Goal: Transaction & Acquisition: Purchase product/service

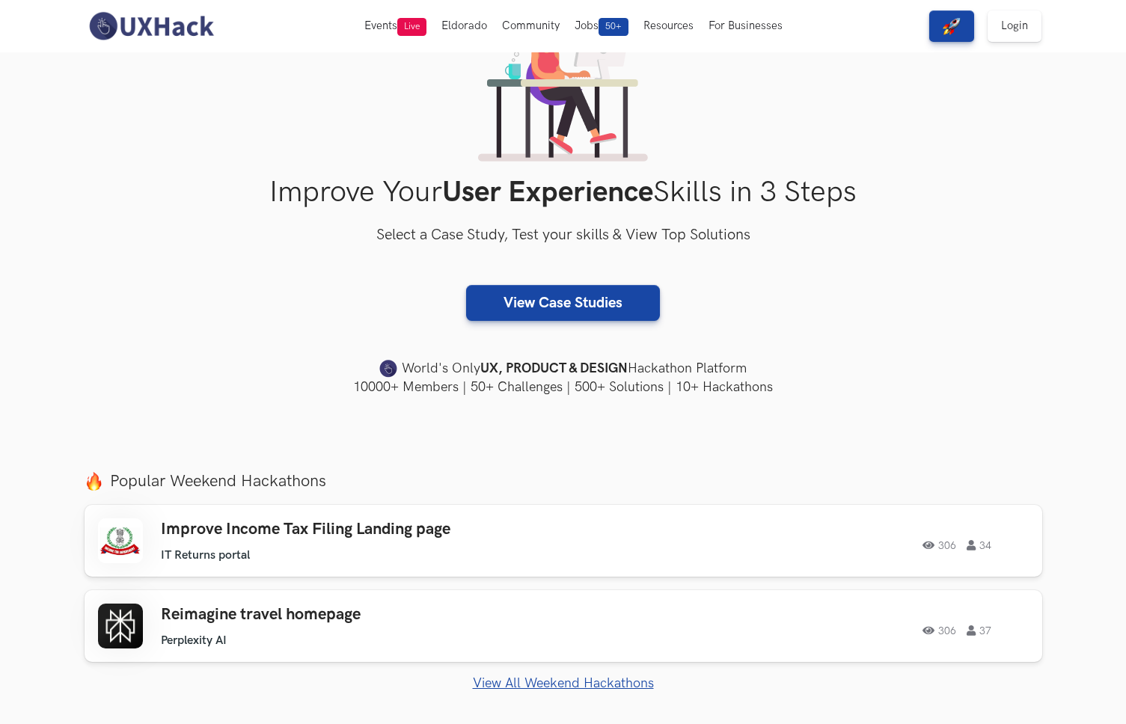
scroll to position [312, 0]
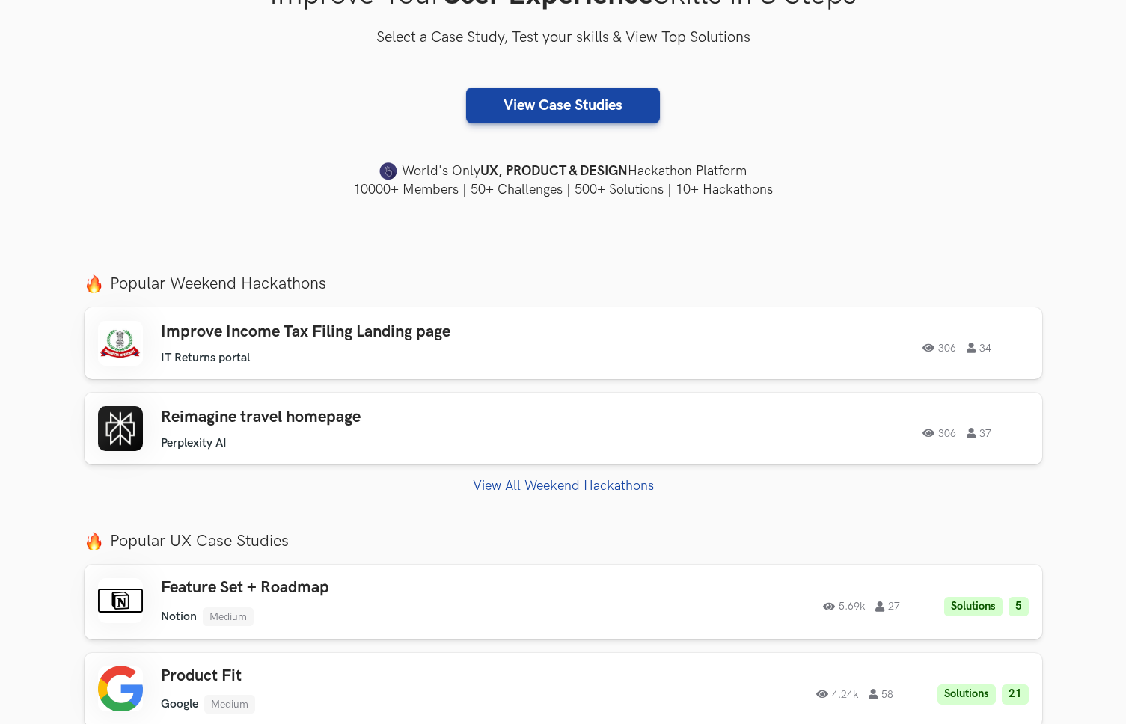
click at [300, 231] on section "Improve Your User Experience Skills in 3 Steps Select a Case Study, Test your s…" at bounding box center [563, 0] width 1126 height 520
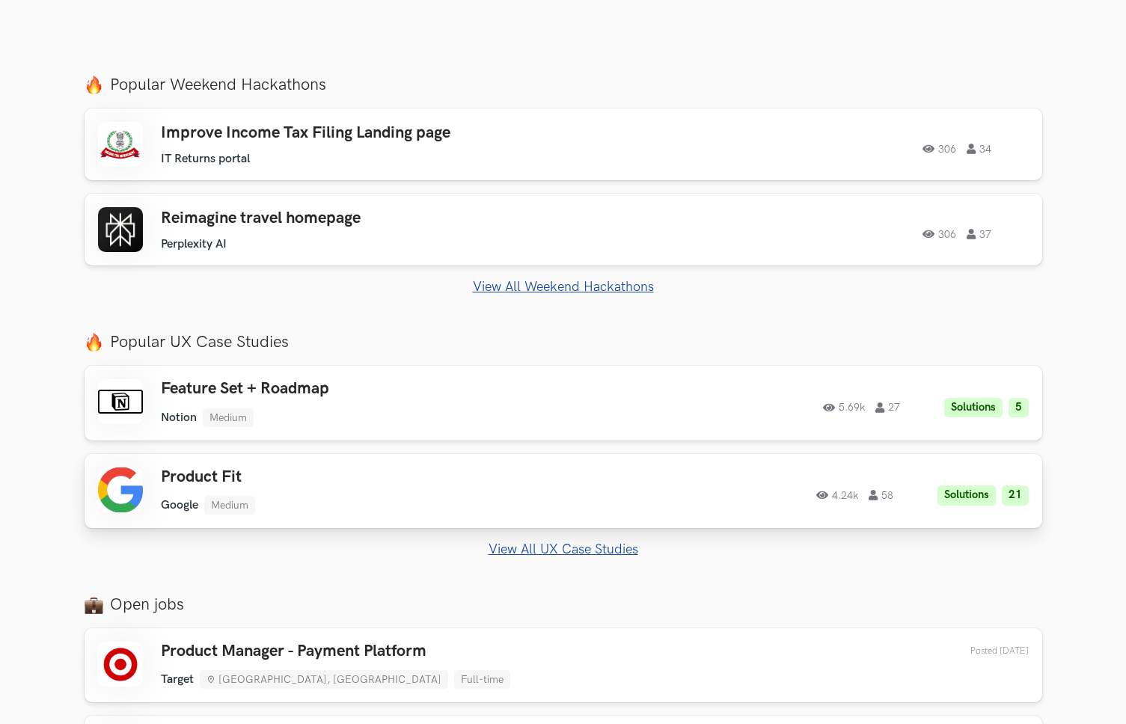
scroll to position [514, 0]
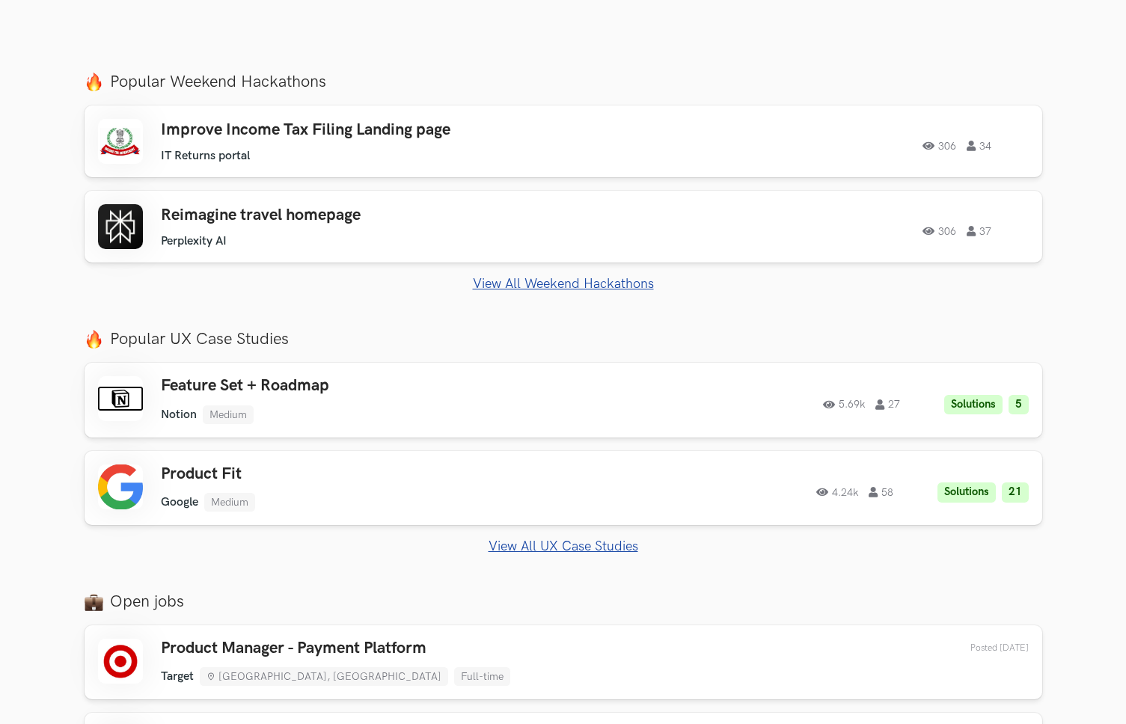
click at [575, 547] on link "View All UX Case Studies" at bounding box center [564, 547] width 958 height 16
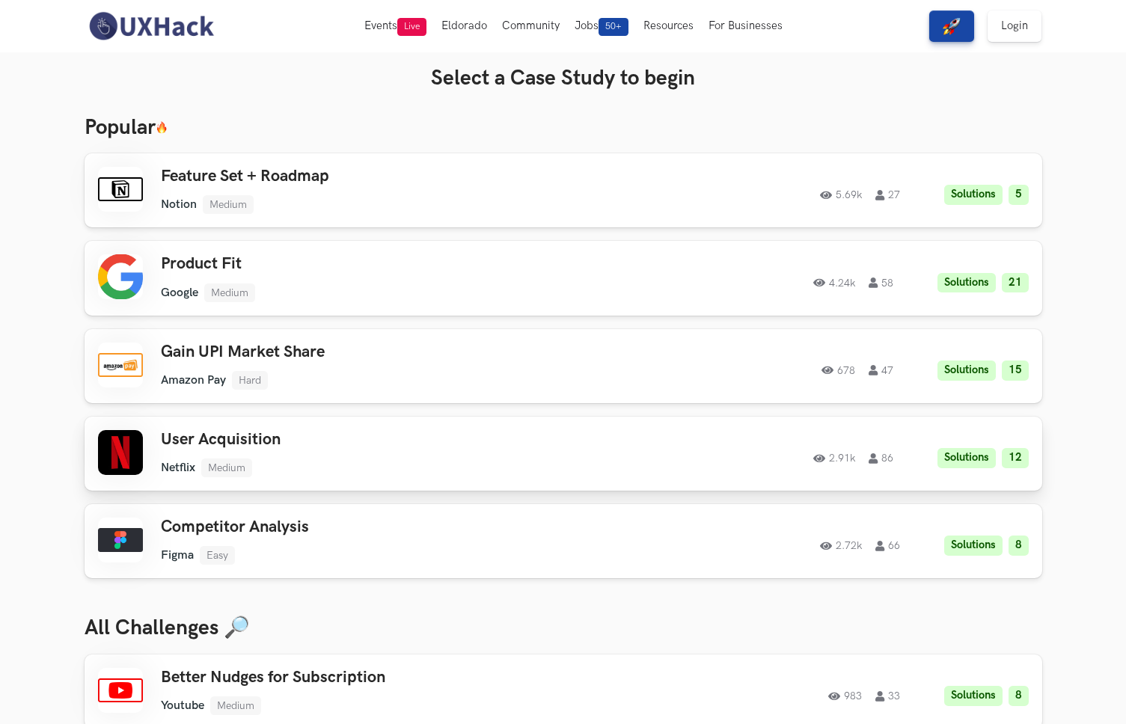
scroll to position [135, 0]
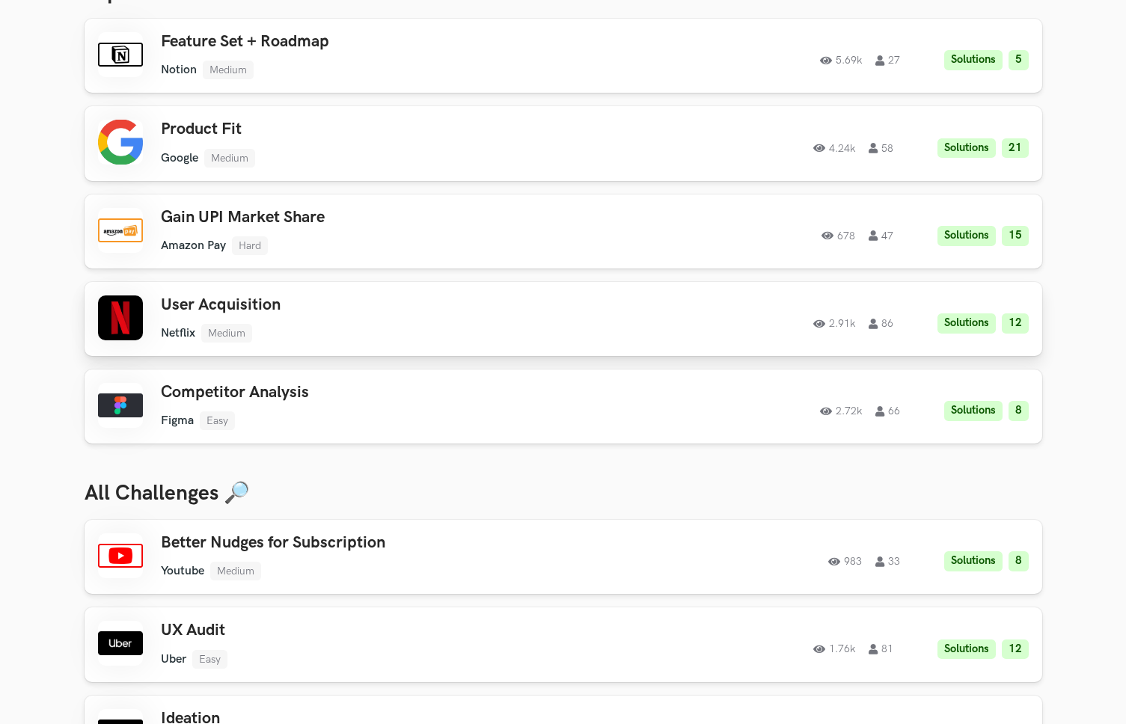
click at [379, 322] on div "User Acquisition Netflix Medium Netflix Medium Solutions 12 2.91k 86" at bounding box center [373, 319] width 425 height 47
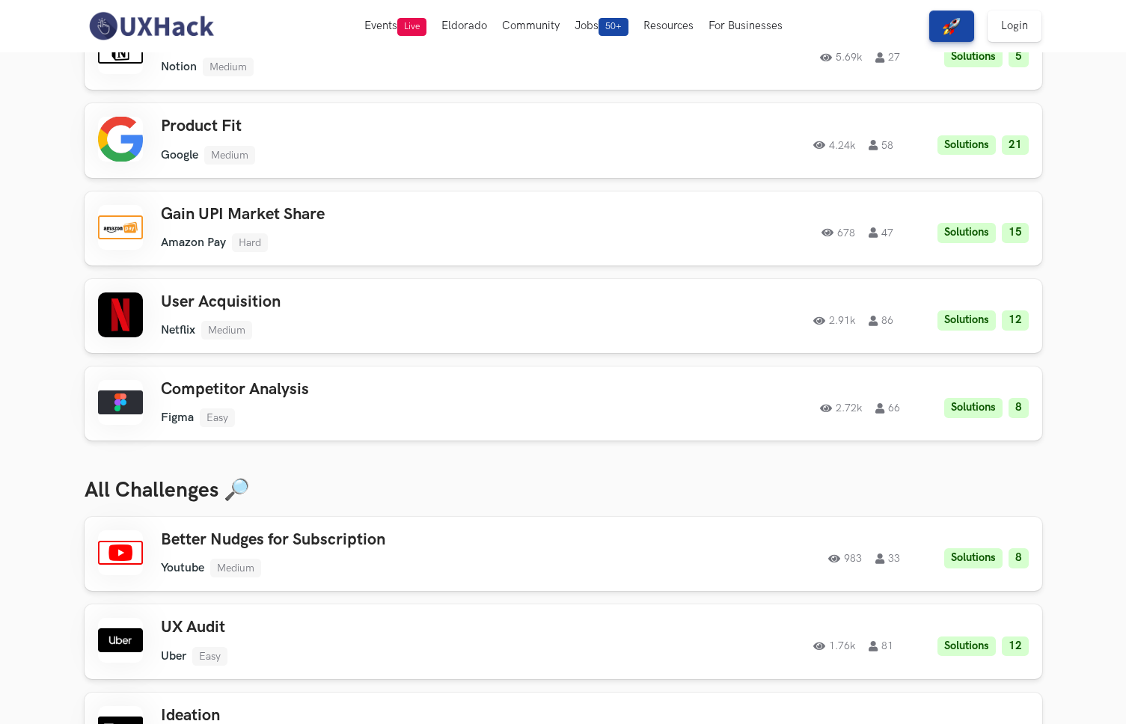
scroll to position [0, 0]
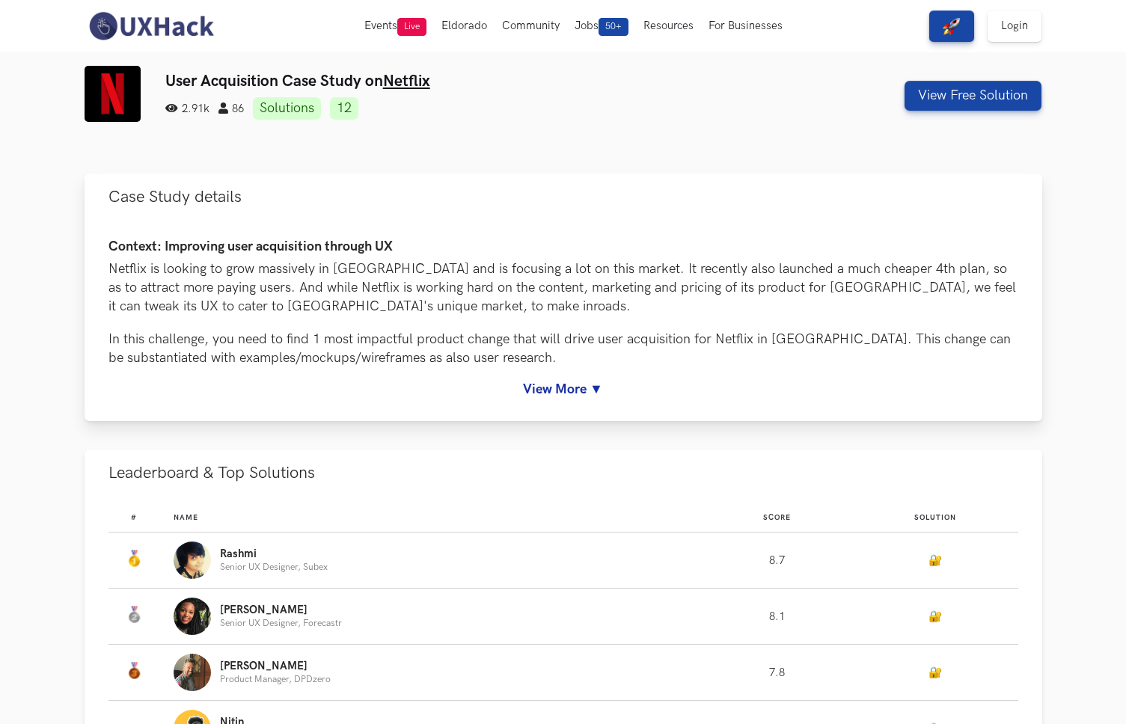
click at [574, 372] on div "Context: Improving user acquisition through UX Netflix is looking to grow massi…" at bounding box center [563, 318] width 910 height 158
click at [566, 385] on link "View More ▼" at bounding box center [563, 390] width 910 height 16
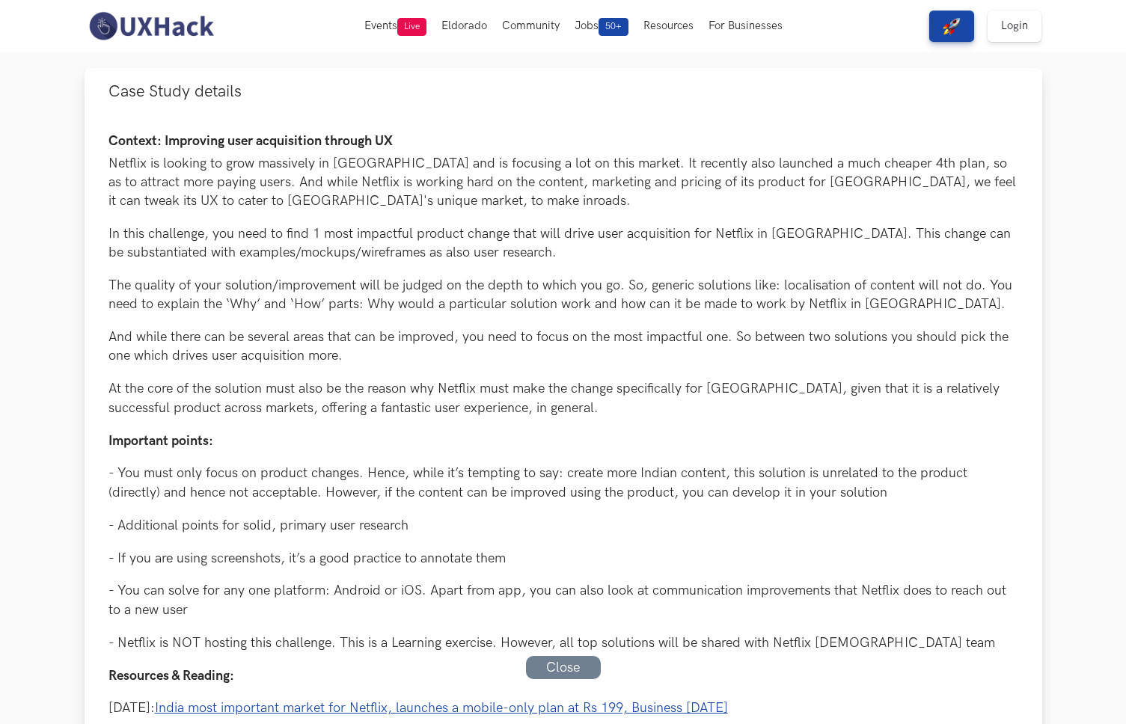
scroll to position [110, 0]
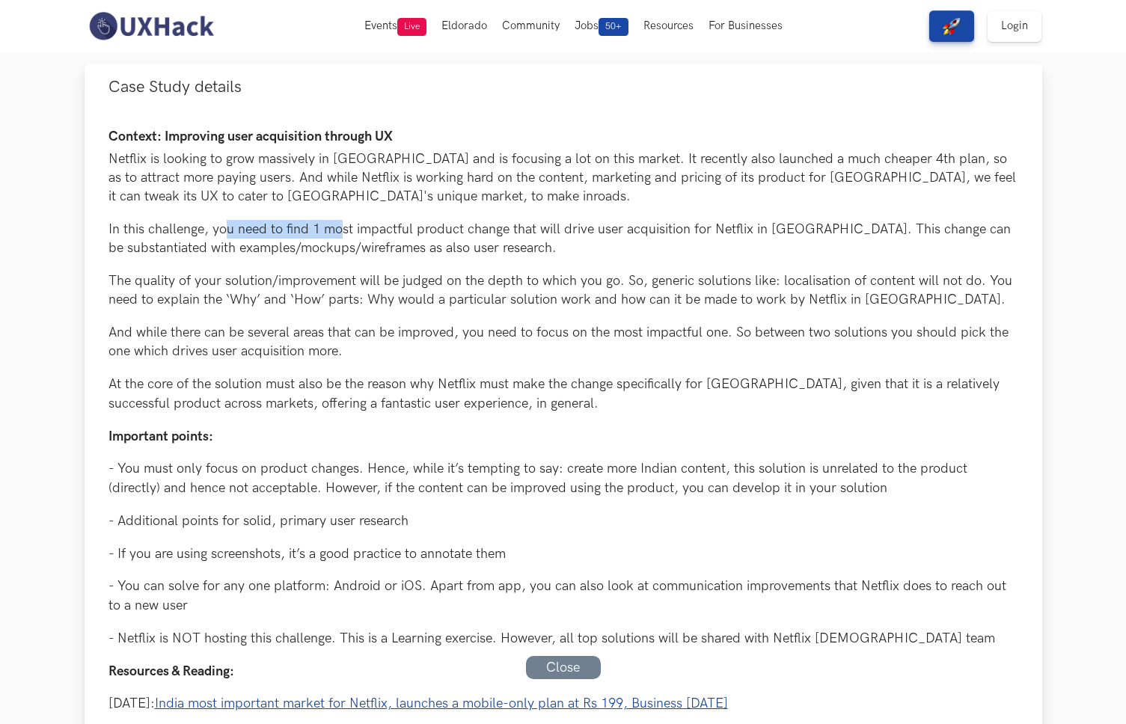
drag, startPoint x: 229, startPoint y: 221, endPoint x: 343, endPoint y: 227, distance: 113.9
click at [343, 227] on p "In this challenge, you need to find 1 most impactful product change that will d…" at bounding box center [563, 238] width 910 height 37
click at [228, 220] on p "In this challenge, you need to find 1 most impactful product change that will d…" at bounding box center [563, 238] width 910 height 37
drag, startPoint x: 198, startPoint y: 225, endPoint x: 311, endPoint y: 230, distance: 113.8
click at [304, 229] on p "In this challenge, you need to find 1 most impactful product change that will d…" at bounding box center [563, 238] width 910 height 37
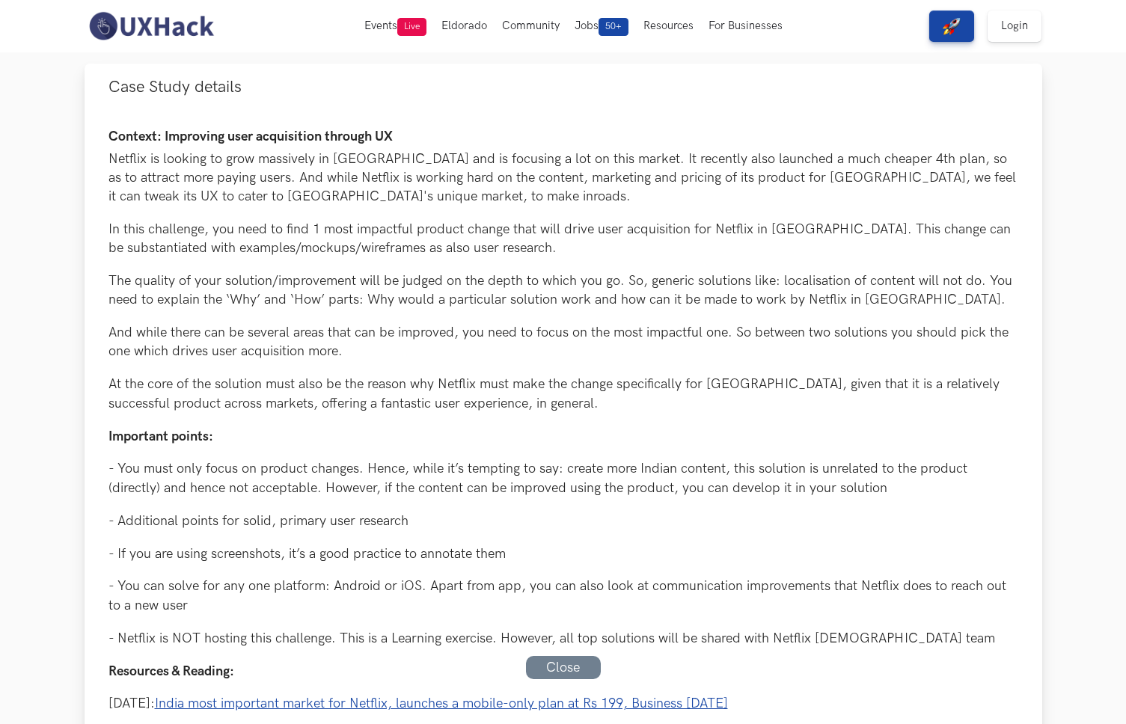
click at [305, 230] on p "In this challenge, you need to find 1 most impactful product change that will d…" at bounding box center [563, 238] width 910 height 37
drag, startPoint x: 203, startPoint y: 227, endPoint x: 432, endPoint y: 224, distance: 229.0
click at [432, 224] on p "In this challenge, you need to find 1 most impactful product change that will d…" at bounding box center [563, 238] width 910 height 37
click at [430, 226] on p "In this challenge, you need to find 1 most impactful product change that will d…" at bounding box center [563, 238] width 910 height 37
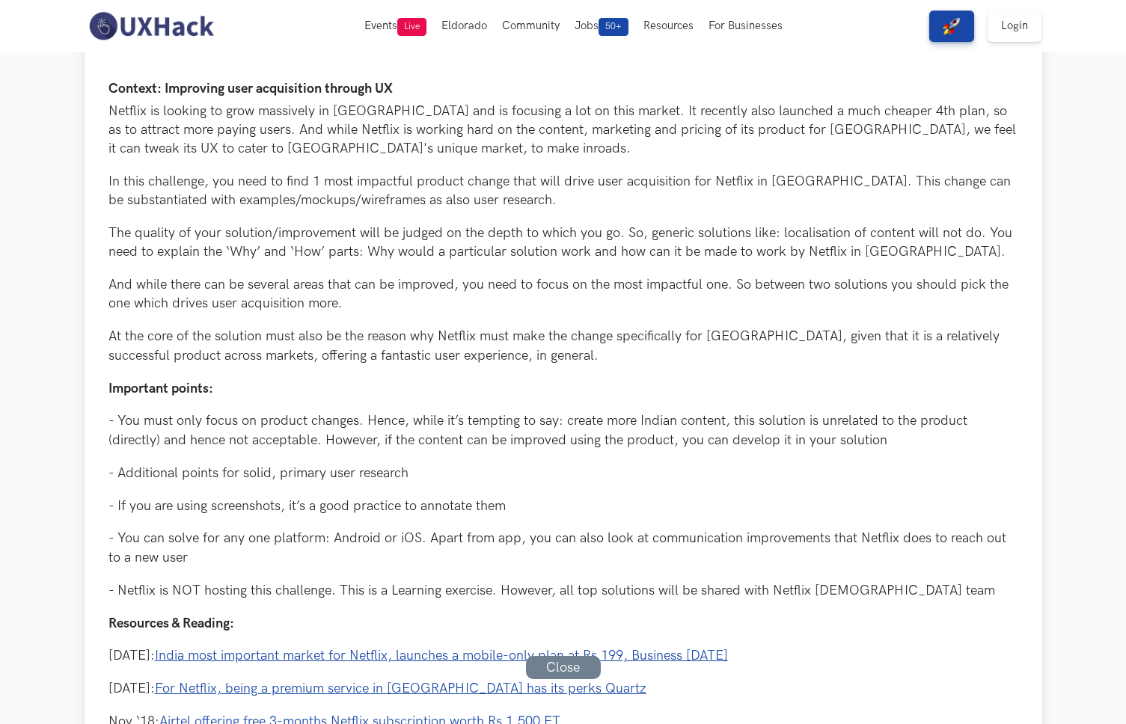
scroll to position [164, 0]
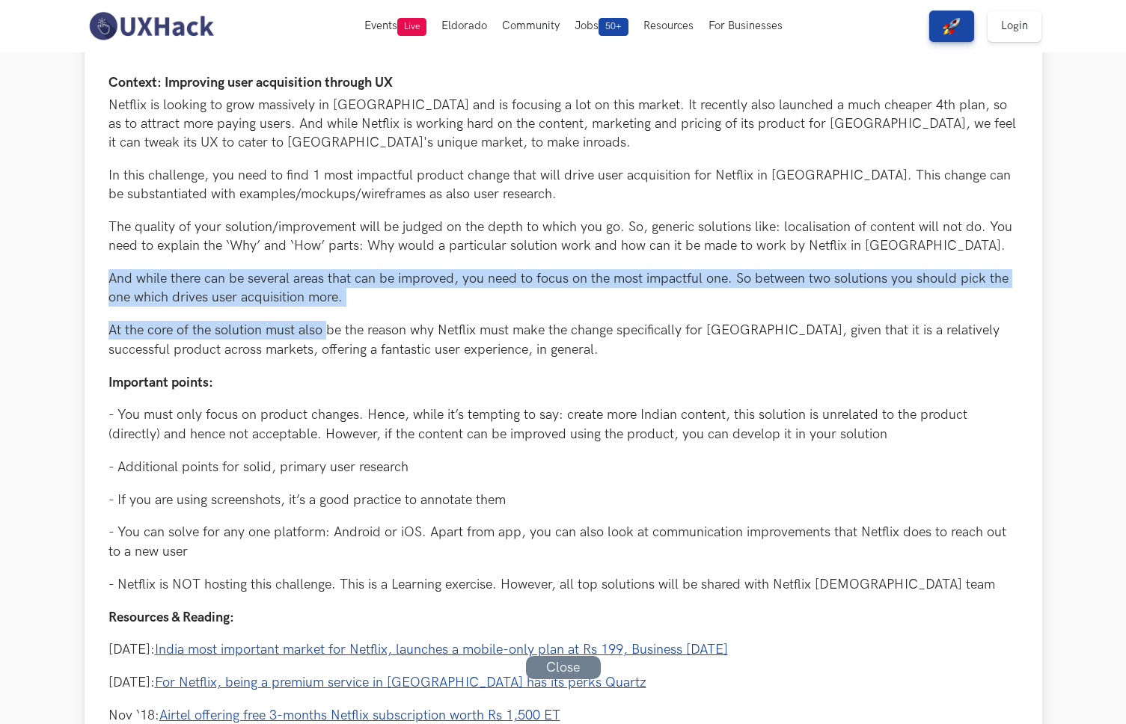
drag, startPoint x: 102, startPoint y: 286, endPoint x: 325, endPoint y: 324, distance: 225.4
click at [325, 324] on div "Context: Improving user acquisition through UX Netflix is looking to grow massi…" at bounding box center [564, 473] width 958 height 832
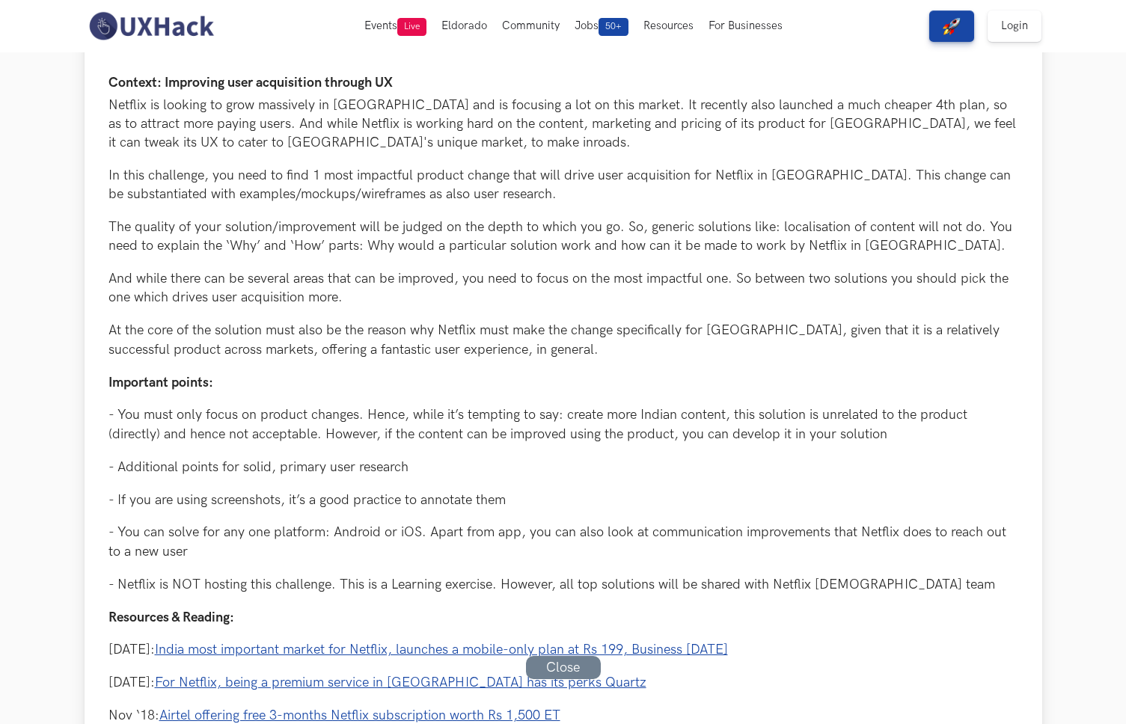
drag, startPoint x: 320, startPoint y: 325, endPoint x: 248, endPoint y: 326, distance: 71.8
click at [312, 326] on p "At the core of the solution must also be the reason why Netflix must make the c…" at bounding box center [563, 339] width 910 height 37
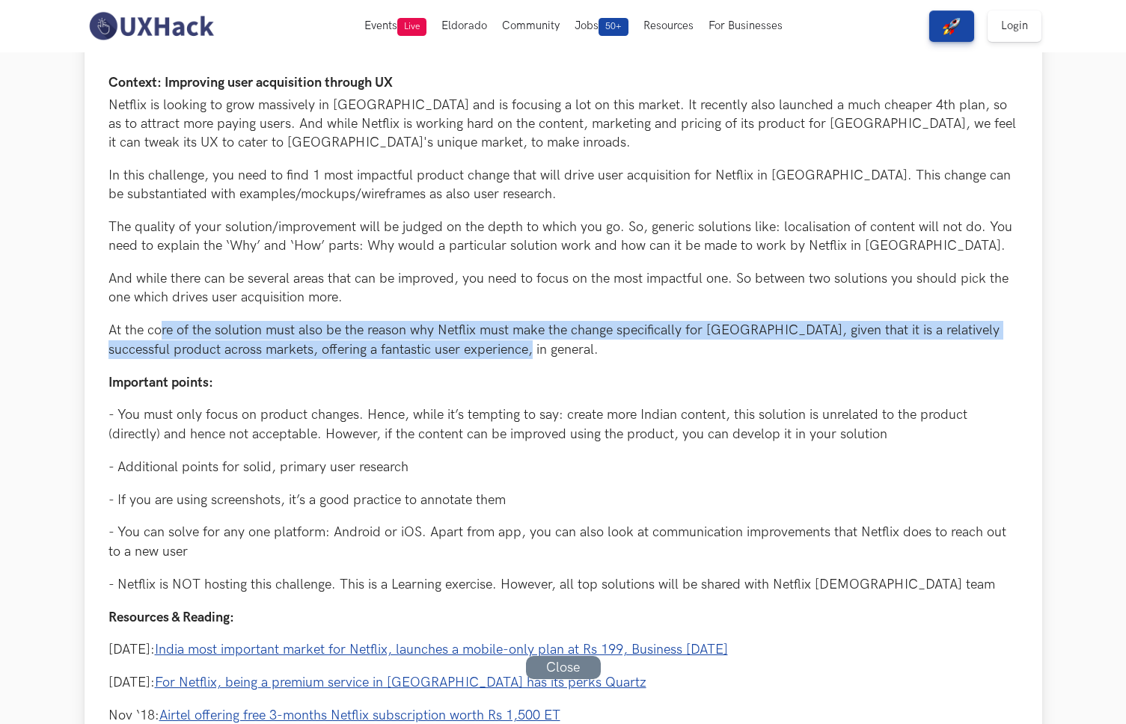
drag, startPoint x: 161, startPoint y: 327, endPoint x: 628, endPoint y: 354, distance: 467.6
click at [628, 354] on p "At the core of the solution must also be the reason why Netflix must make the c…" at bounding box center [563, 339] width 910 height 37
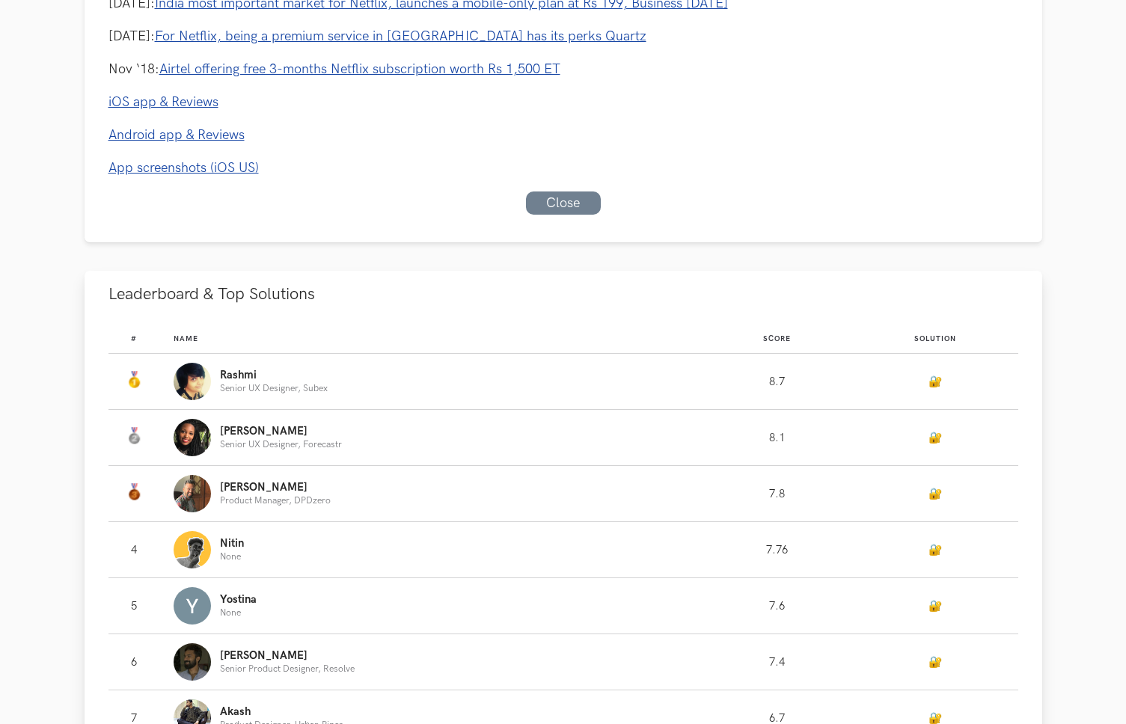
scroll to position [919, 0]
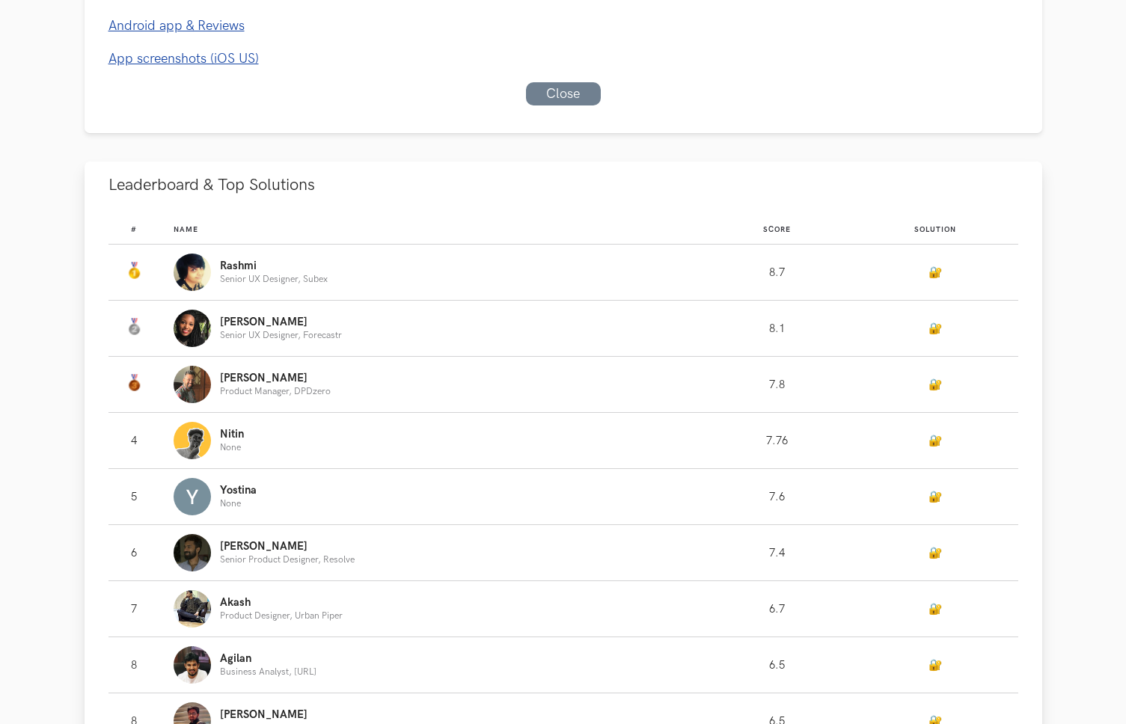
click at [906, 274] on td "🔐" at bounding box center [935, 273] width 166 height 56
click at [928, 274] on link "🔐" at bounding box center [934, 272] width 13 height 13
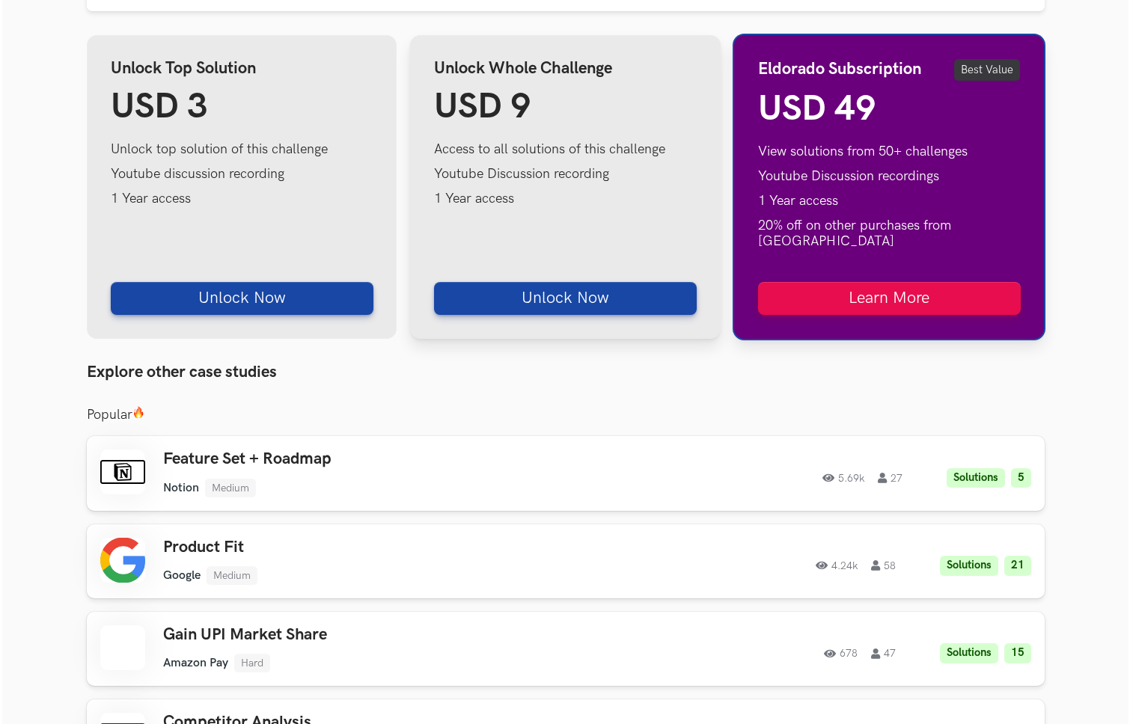
scroll to position [1896, 0]
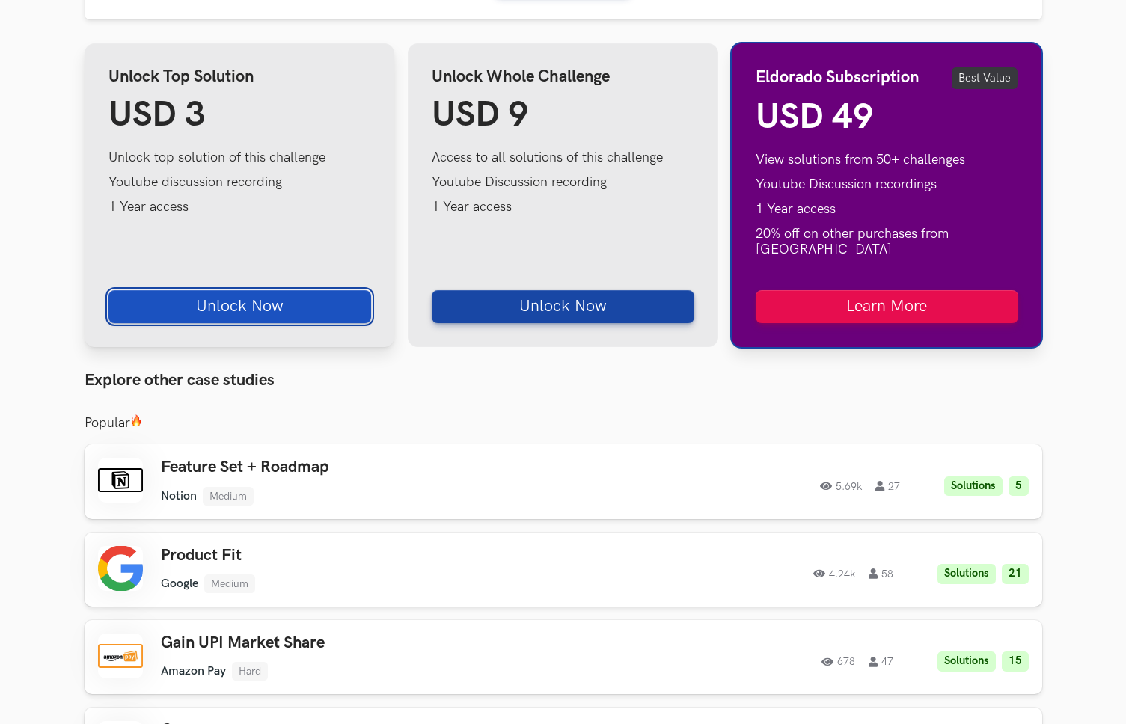
click at [288, 301] on button "Unlock Now" at bounding box center [239, 306] width 263 height 33
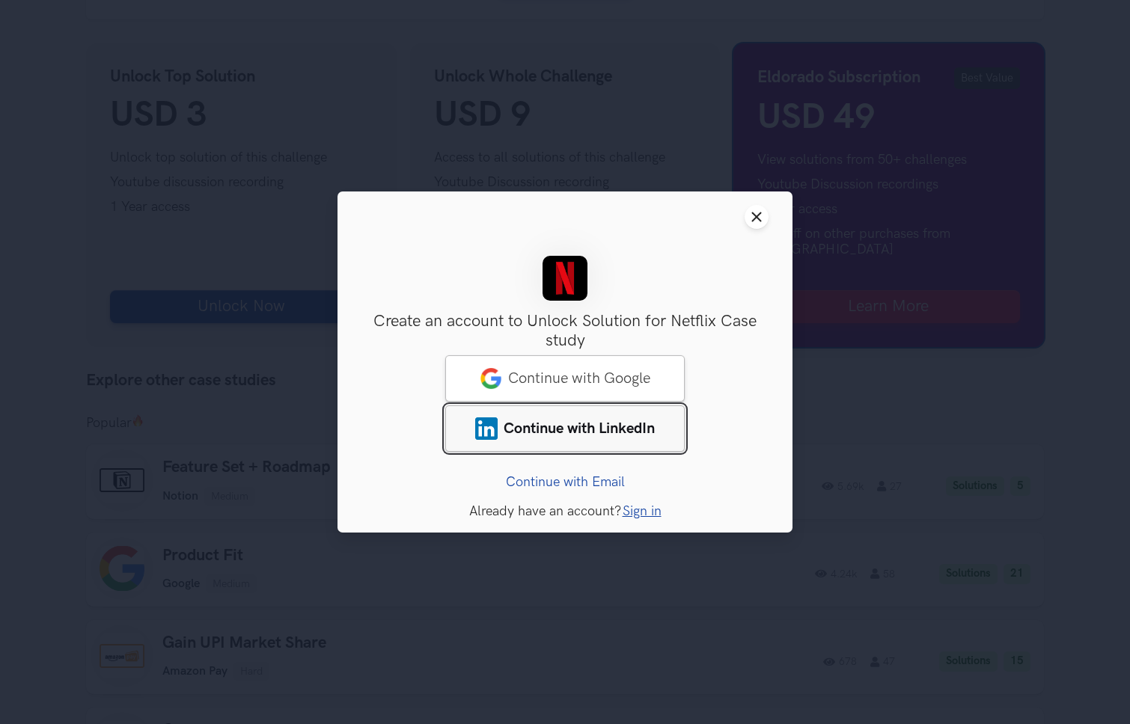
click at [624, 435] on span "Continue with LinkedIn" at bounding box center [578, 429] width 151 height 18
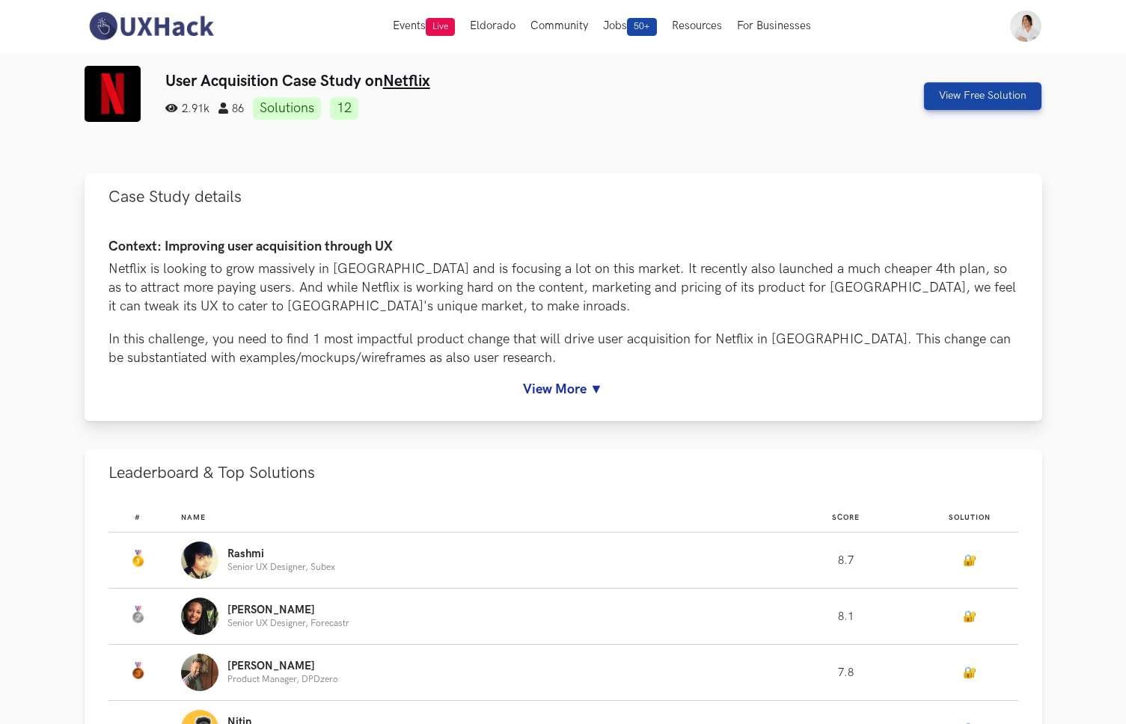
click at [545, 386] on link "View More ▼" at bounding box center [563, 390] width 910 height 16
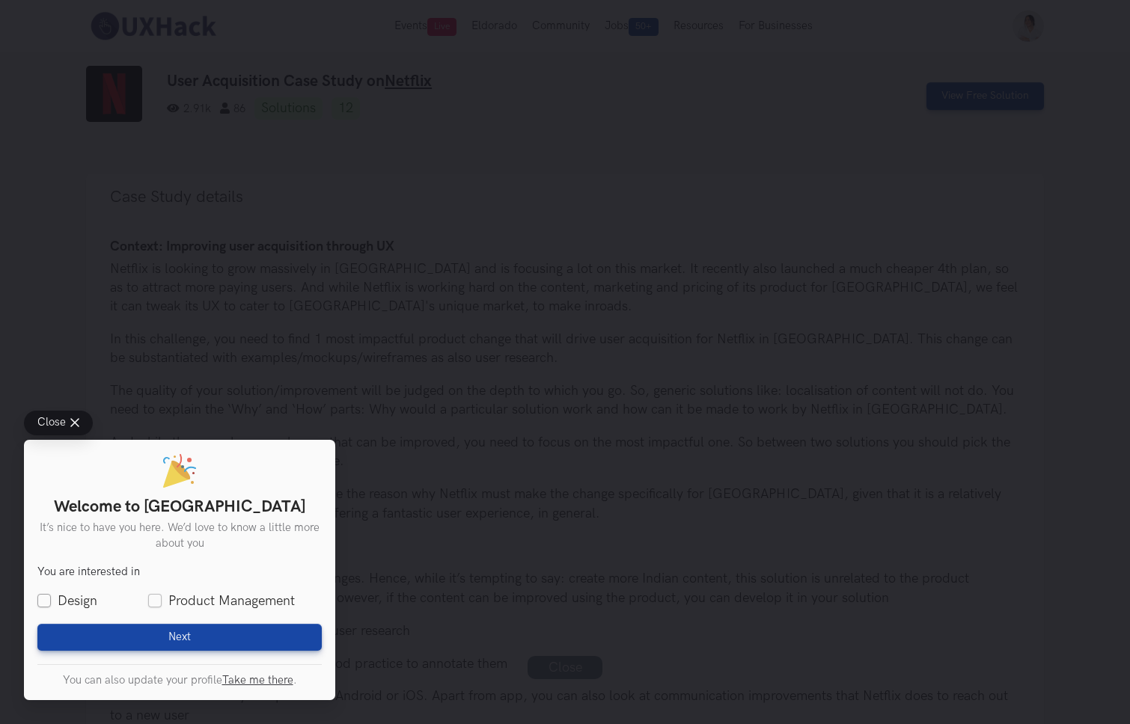
click at [82, 598] on label "Design" at bounding box center [67, 601] width 60 height 19
click at [51, 598] on input "Design" at bounding box center [43, 601] width 13 height 13
checkbox input "true"
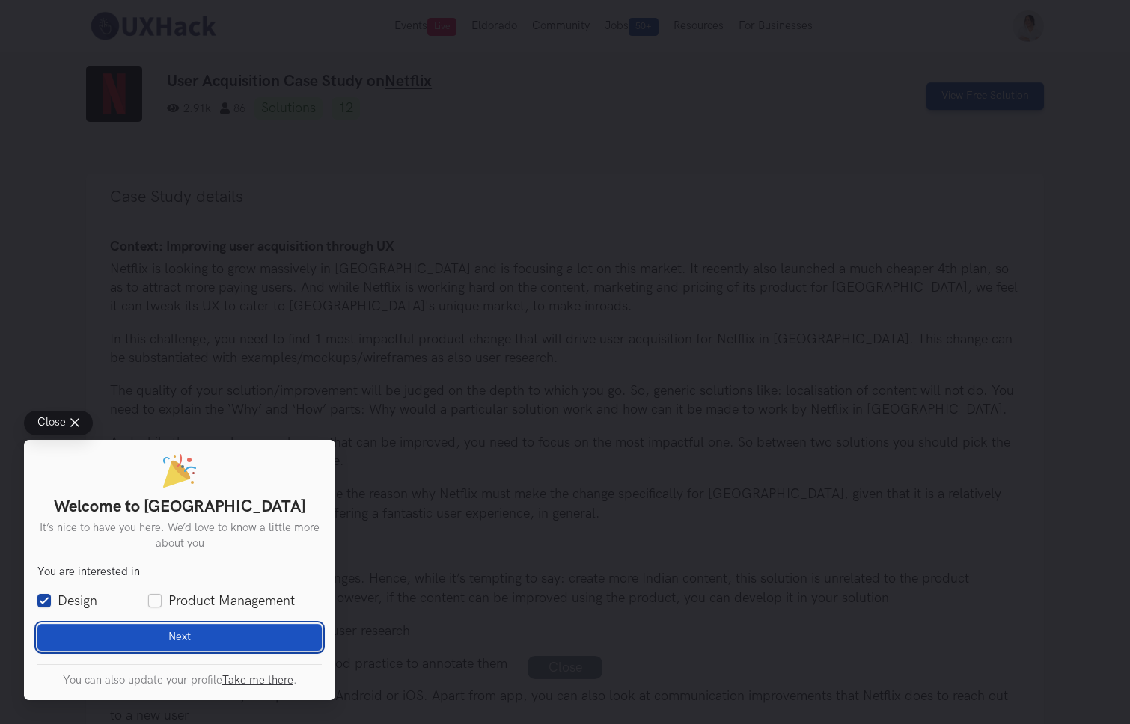
click at [129, 635] on button "Next Loading" at bounding box center [179, 637] width 284 height 27
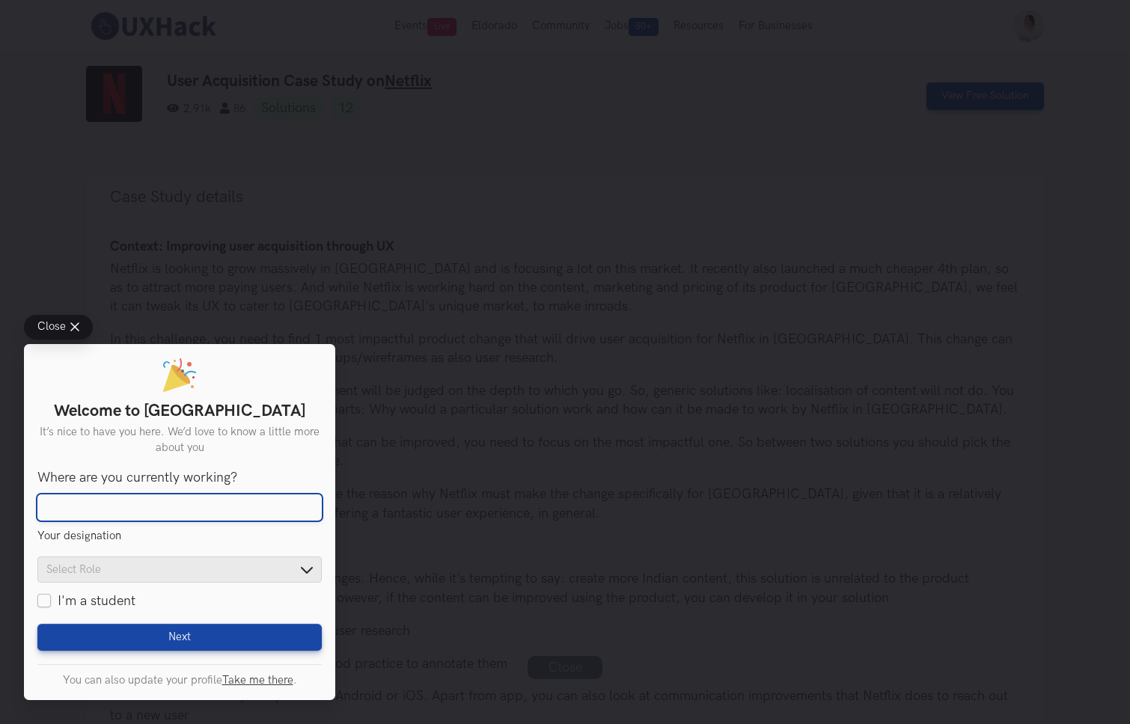
click at [195, 506] on input "Where are you currently working?" at bounding box center [179, 508] width 284 height 27
type input "Eleris"
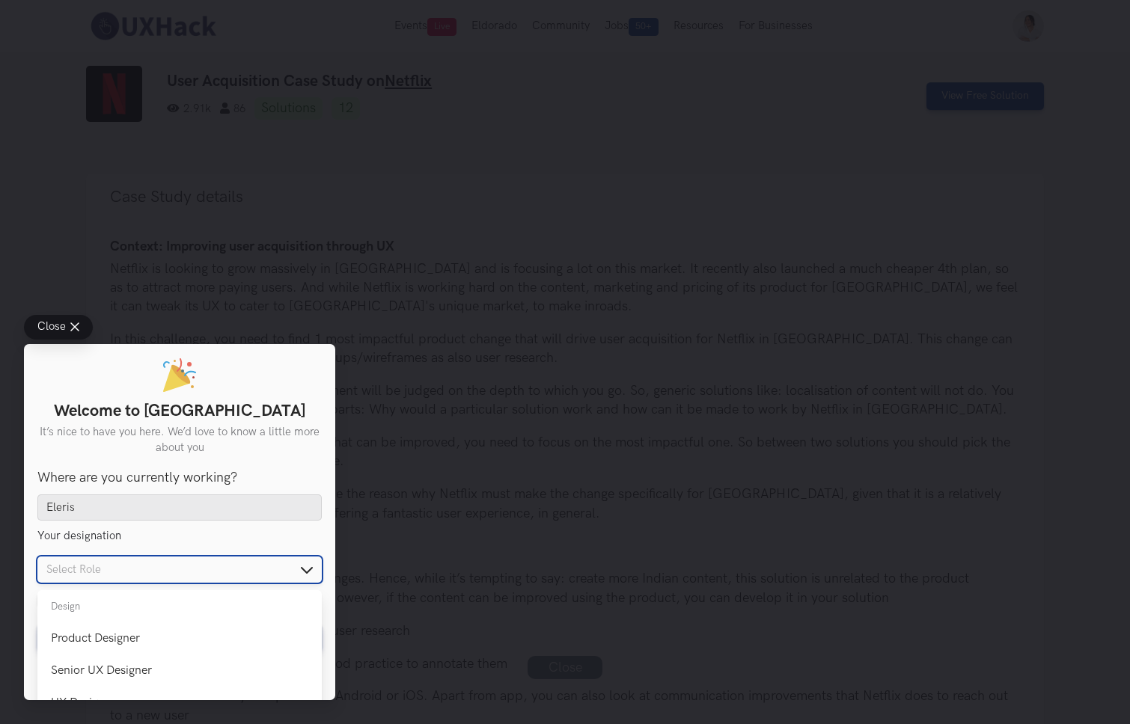
click at [194, 573] on input "text" at bounding box center [179, 570] width 284 height 26
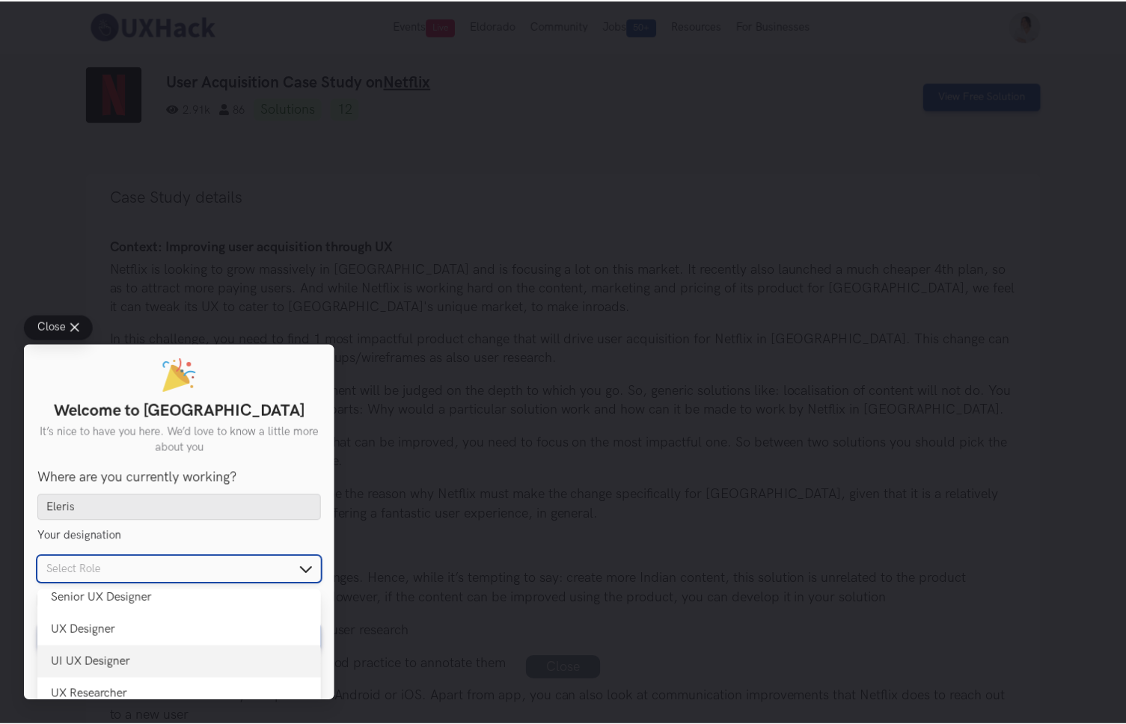
scroll to position [77, 0]
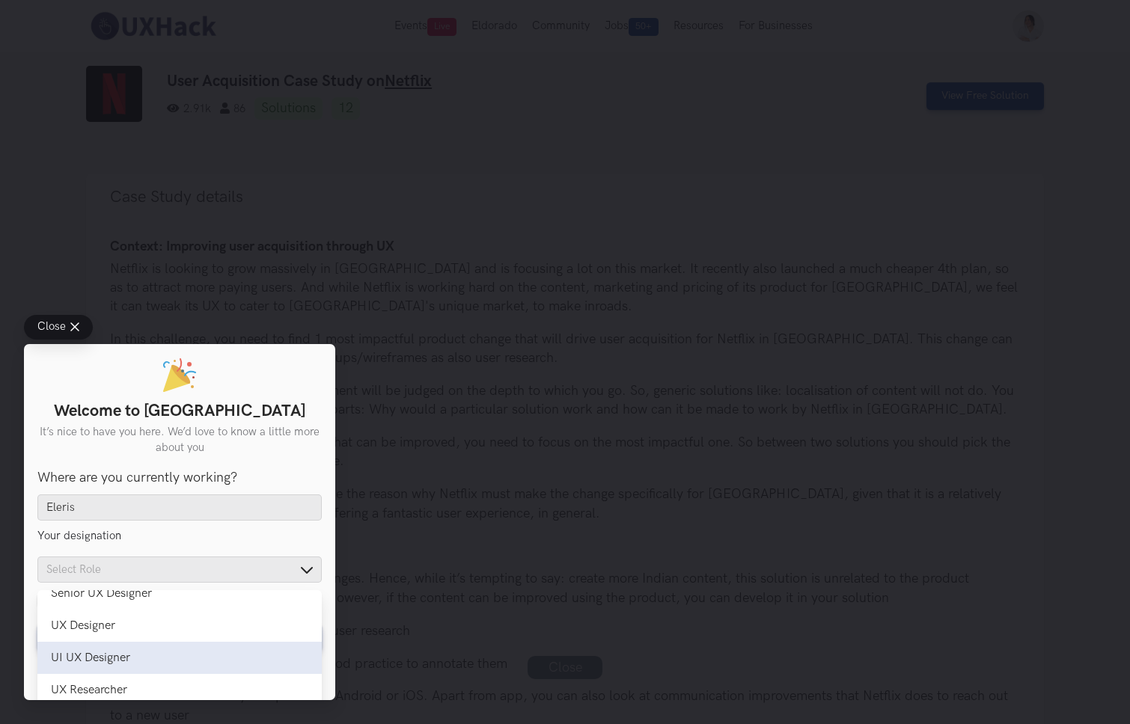
click at [128, 655] on div "UI UX Designer" at bounding box center [179, 658] width 257 height 14
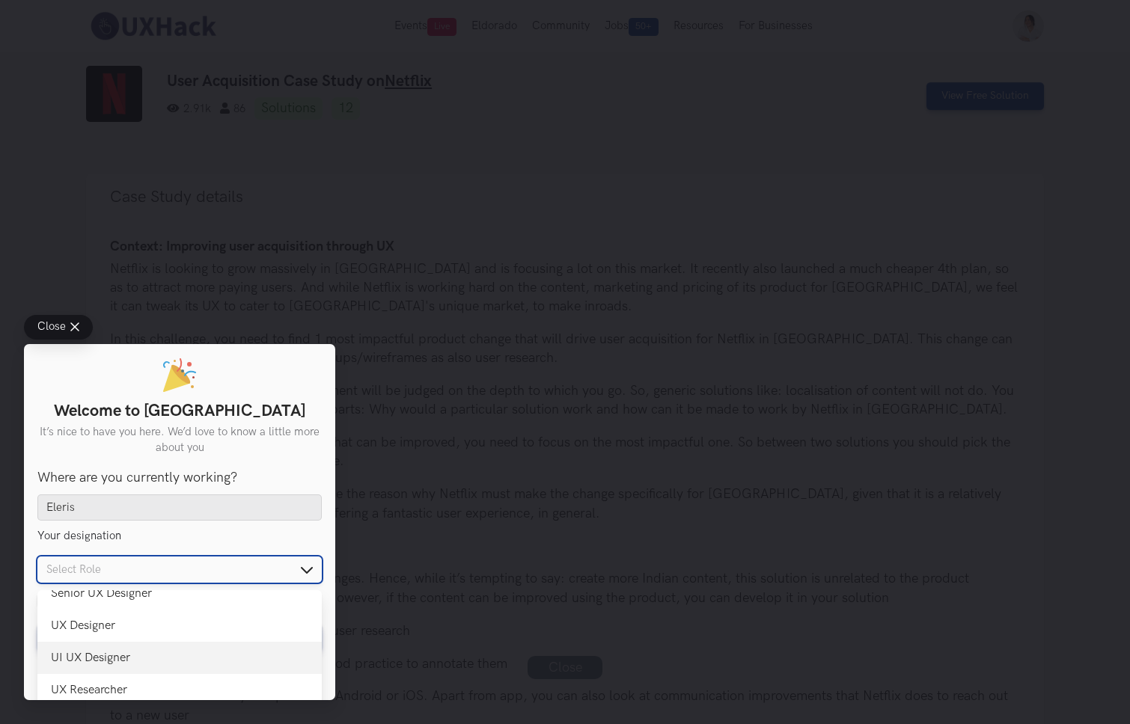
type input "UI UX Designer"
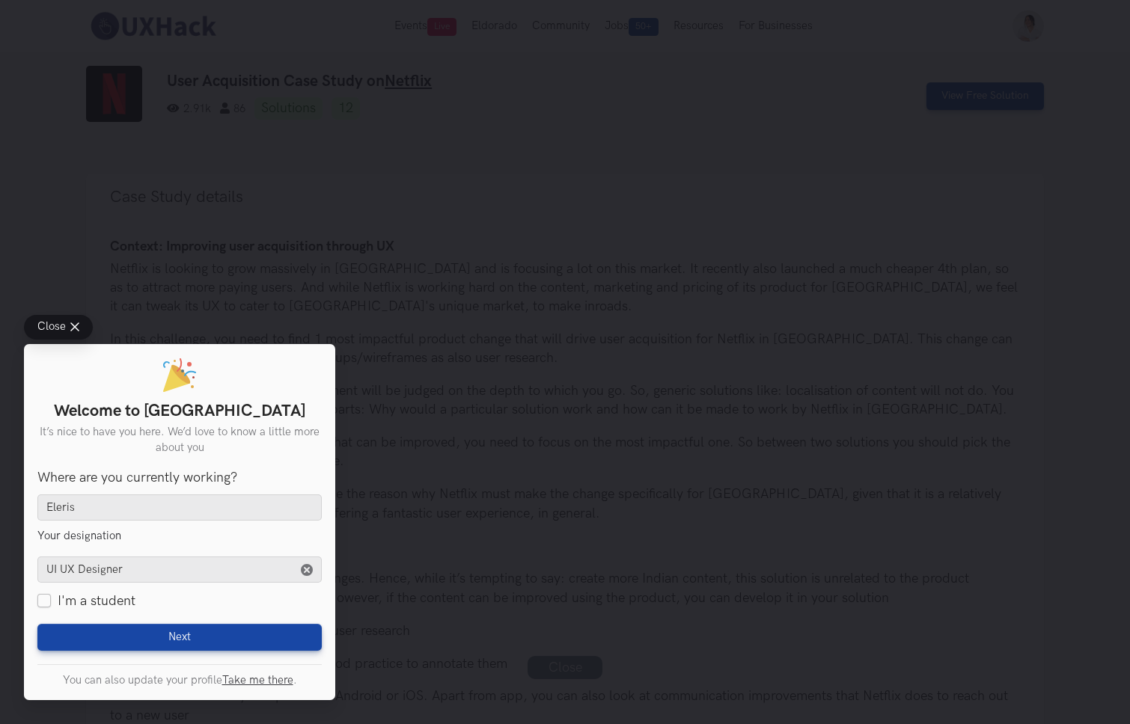
click at [142, 655] on div "Welcome to UXHack It’s nice to have you here. We’d love to know a little more a…" at bounding box center [179, 522] width 311 height 356
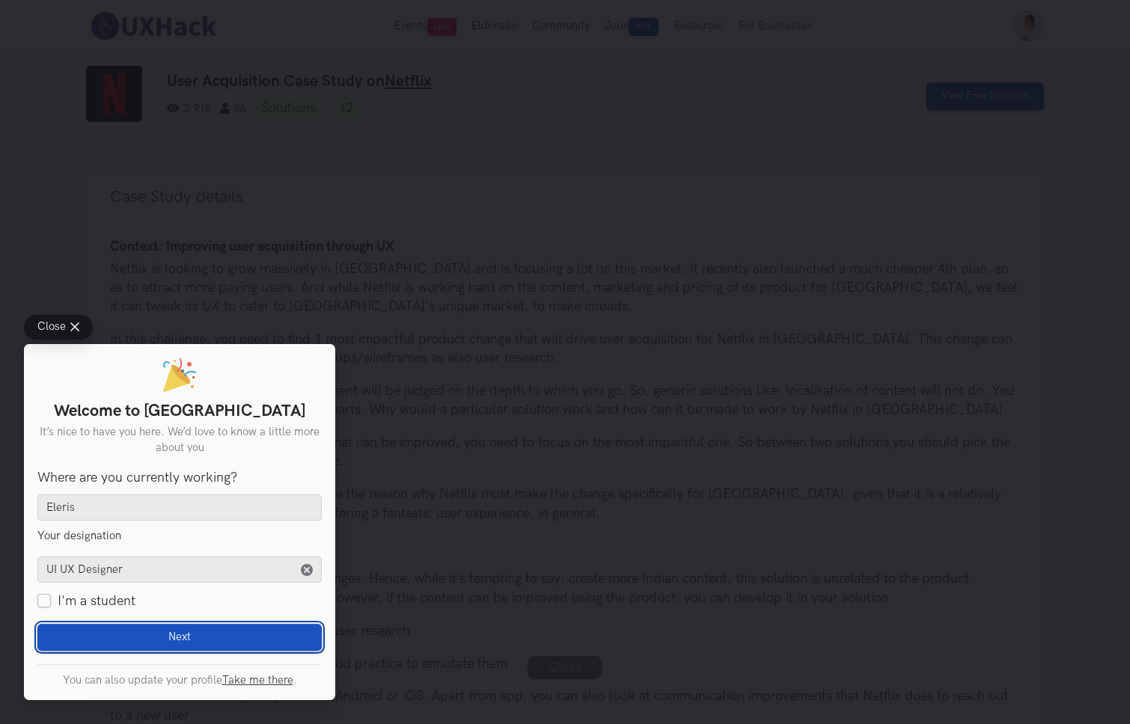
click at [152, 646] on button "Next Loading" at bounding box center [179, 637] width 284 height 27
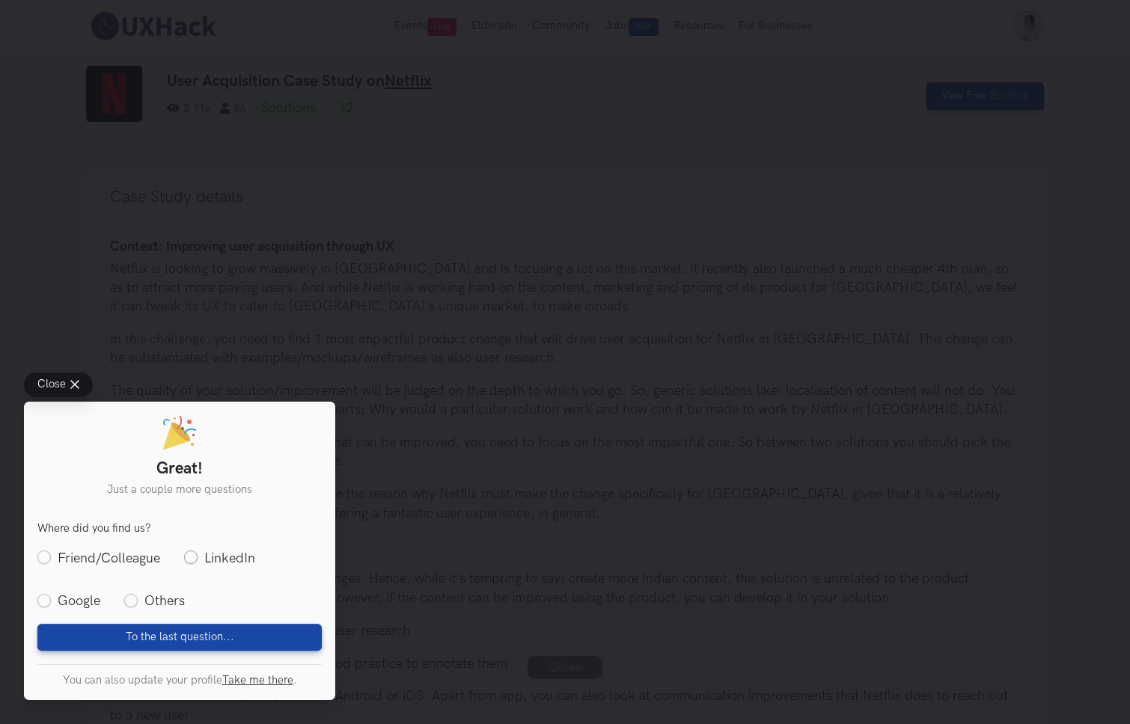
click at [202, 551] on label "LinkedIn" at bounding box center [219, 558] width 71 height 19
click at [198, 551] on input "LinkedIn" at bounding box center [190, 557] width 13 height 13
radio input "true"
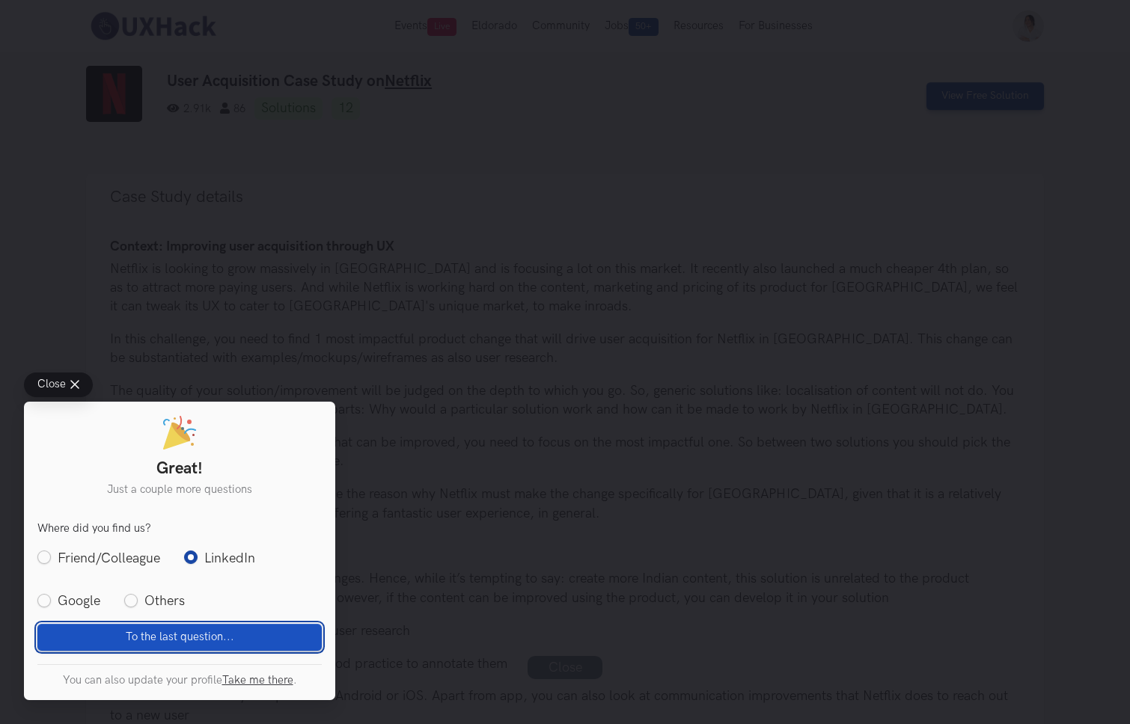
click at [147, 639] on span "To the last question..." at bounding box center [180, 637] width 108 height 13
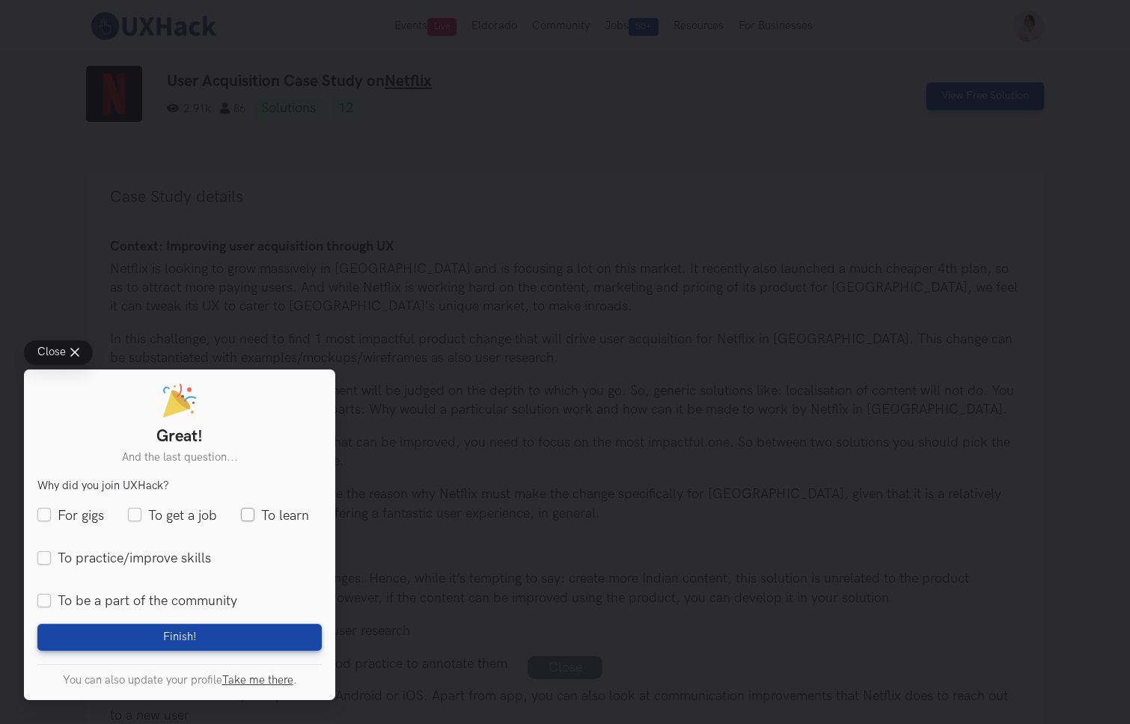
click at [266, 512] on label "To learn" at bounding box center [275, 515] width 68 height 19
click at [254, 512] on input "To learn" at bounding box center [247, 515] width 13 height 13
checkbox input "true"
click at [174, 555] on label "To practice/improve skills" at bounding box center [124, 558] width 174 height 19
click at [51, 555] on input "To practice/improve skills" at bounding box center [43, 557] width 13 height 13
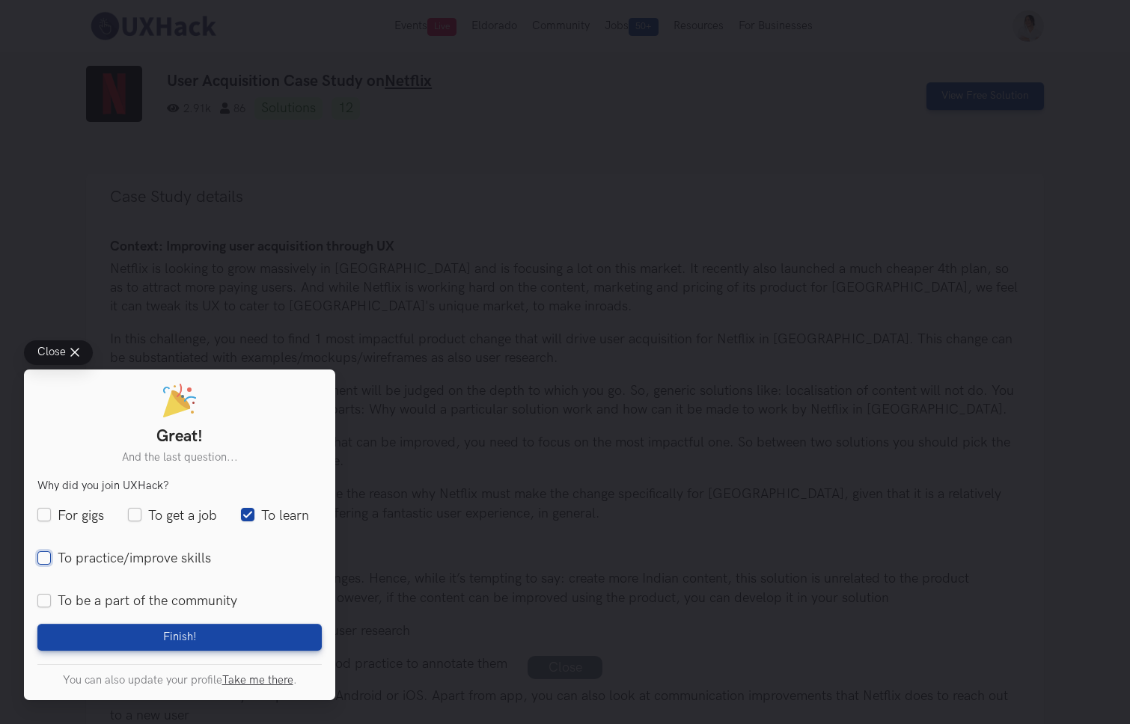
checkbox input "true"
click at [206, 599] on label "To be a part of the community" at bounding box center [137, 601] width 200 height 19
click at [51, 599] on input "To be a part of the community" at bounding box center [43, 601] width 13 height 13
checkbox input "true"
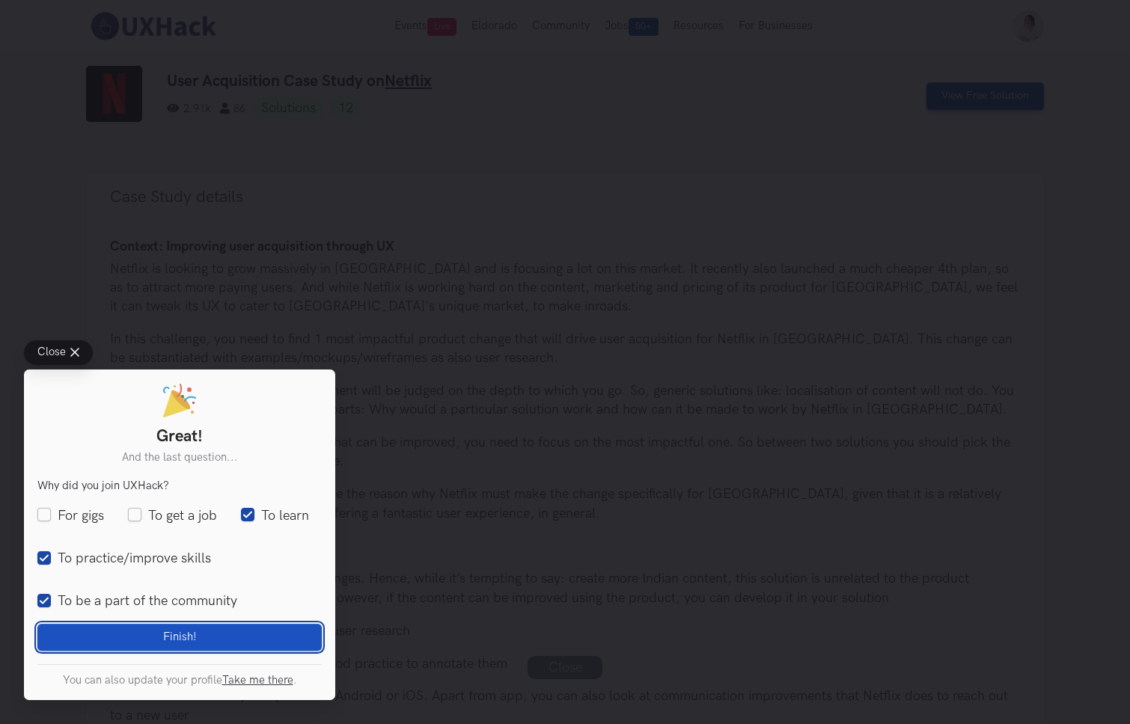
click at [192, 625] on button "Finish! Loading" at bounding box center [179, 637] width 284 height 27
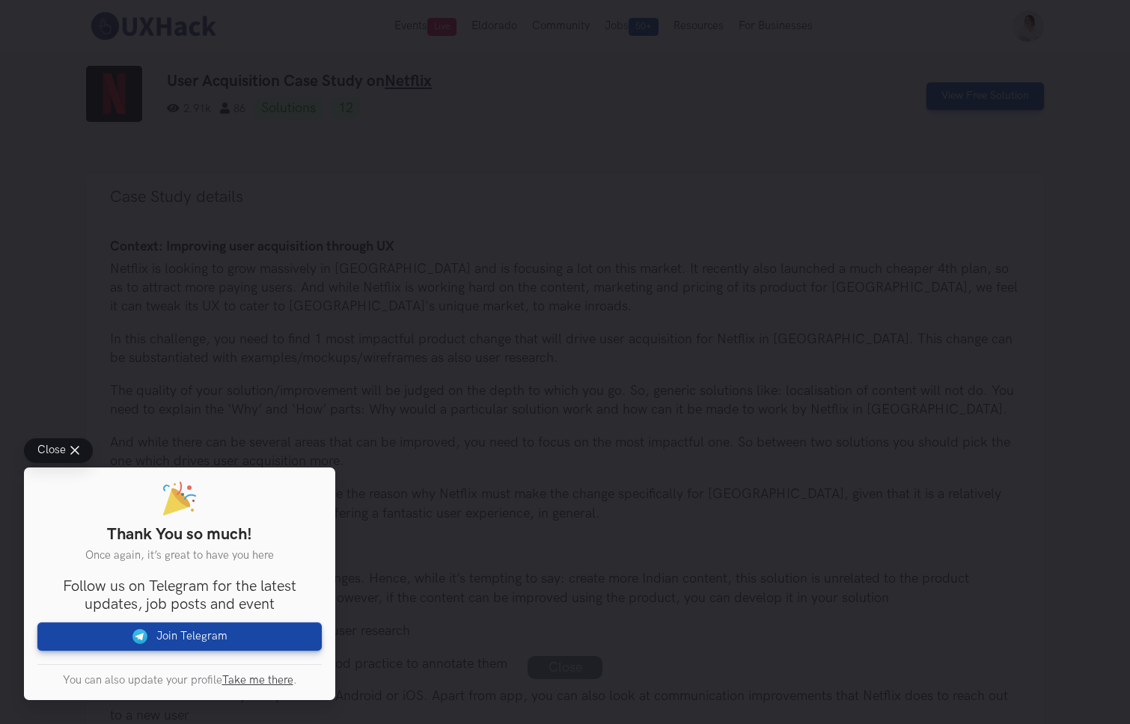
click at [72, 454] on button "Close" at bounding box center [58, 450] width 69 height 25
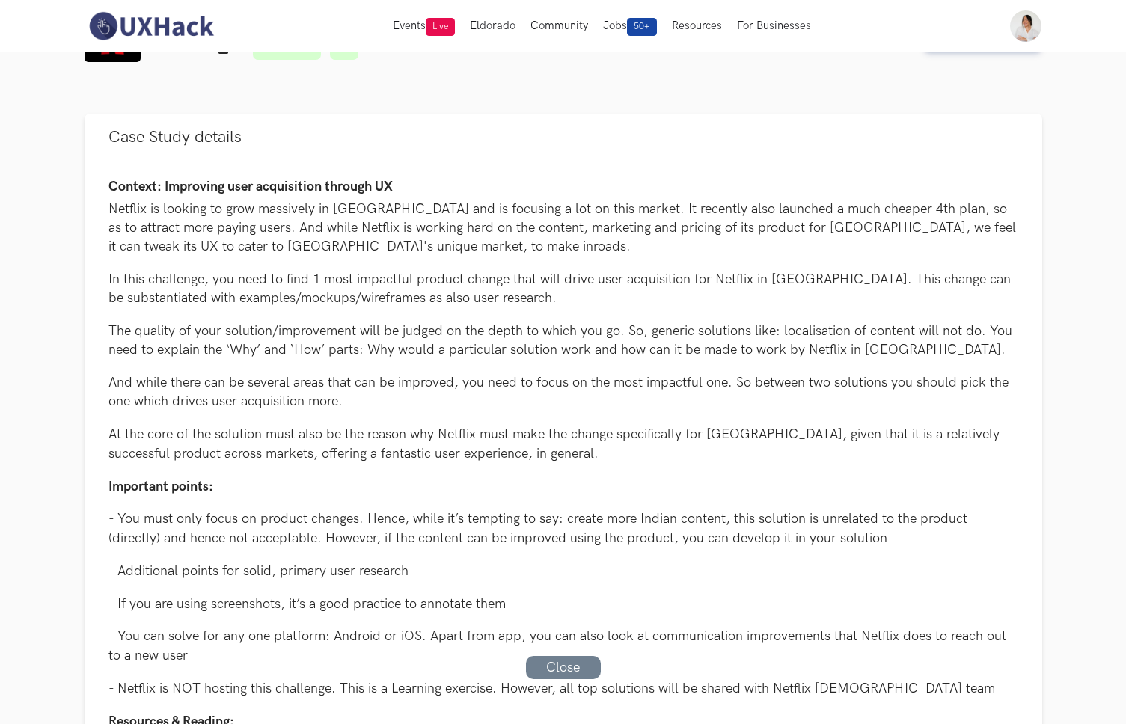
scroll to position [0, 0]
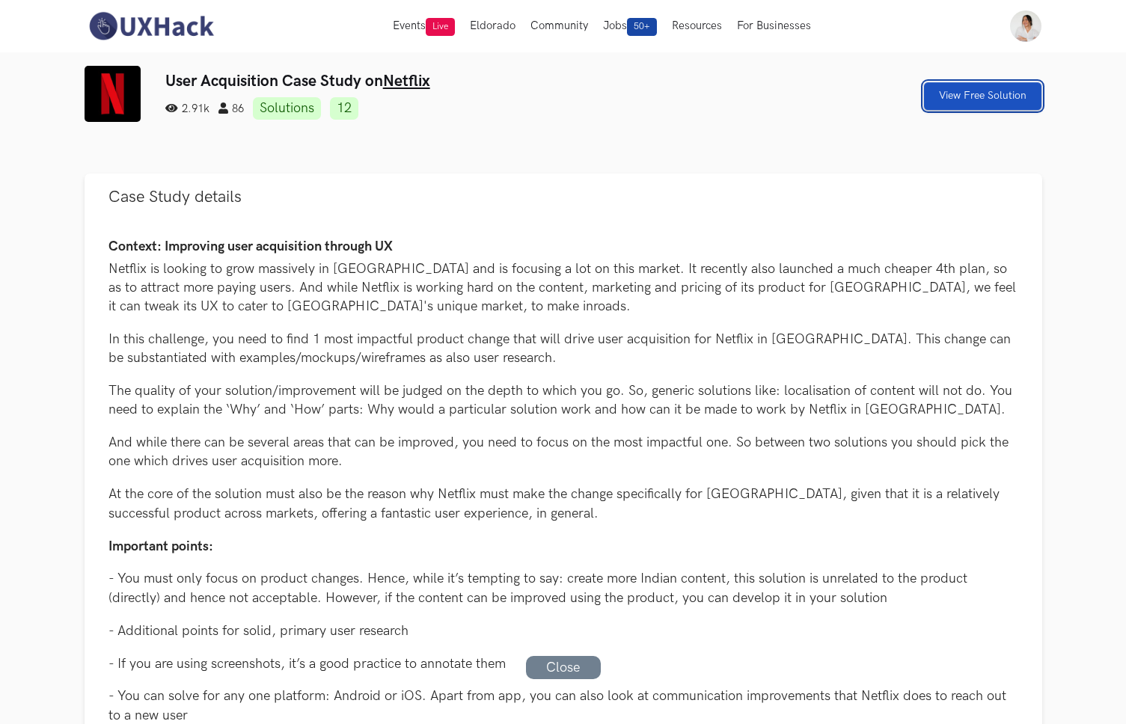
click at [997, 104] on link "View Free Solution" at bounding box center [982, 96] width 117 height 28
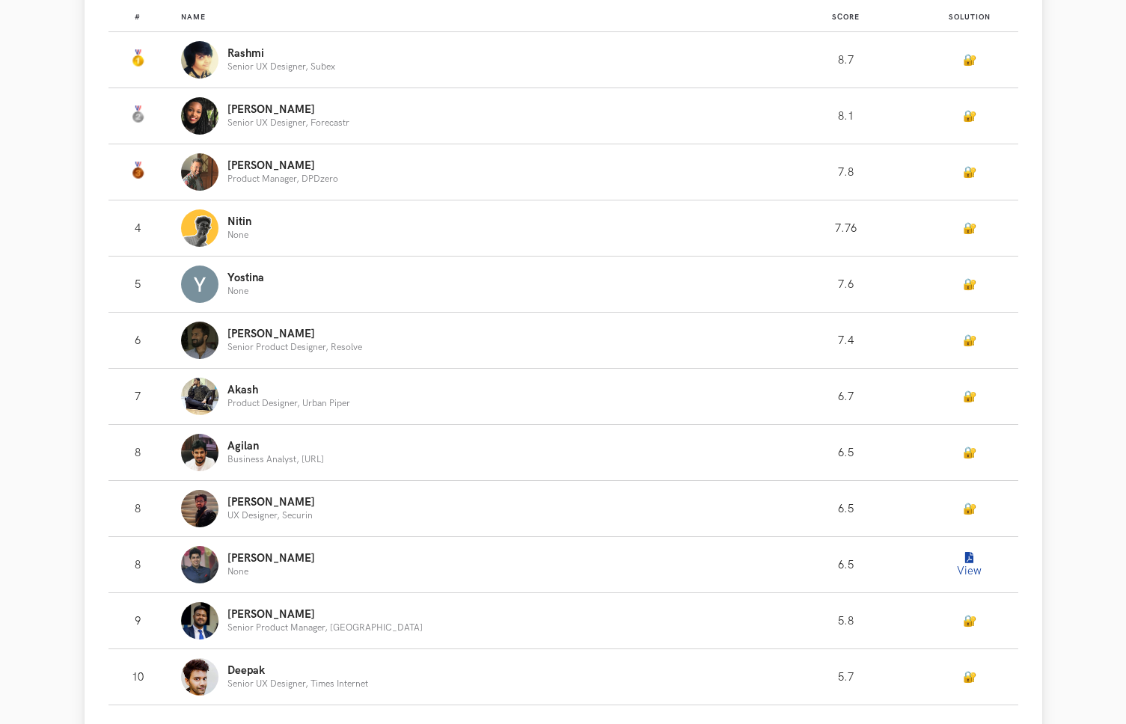
scroll to position [1132, 0]
click at [963, 66] on link "🔐" at bounding box center [969, 60] width 13 height 13
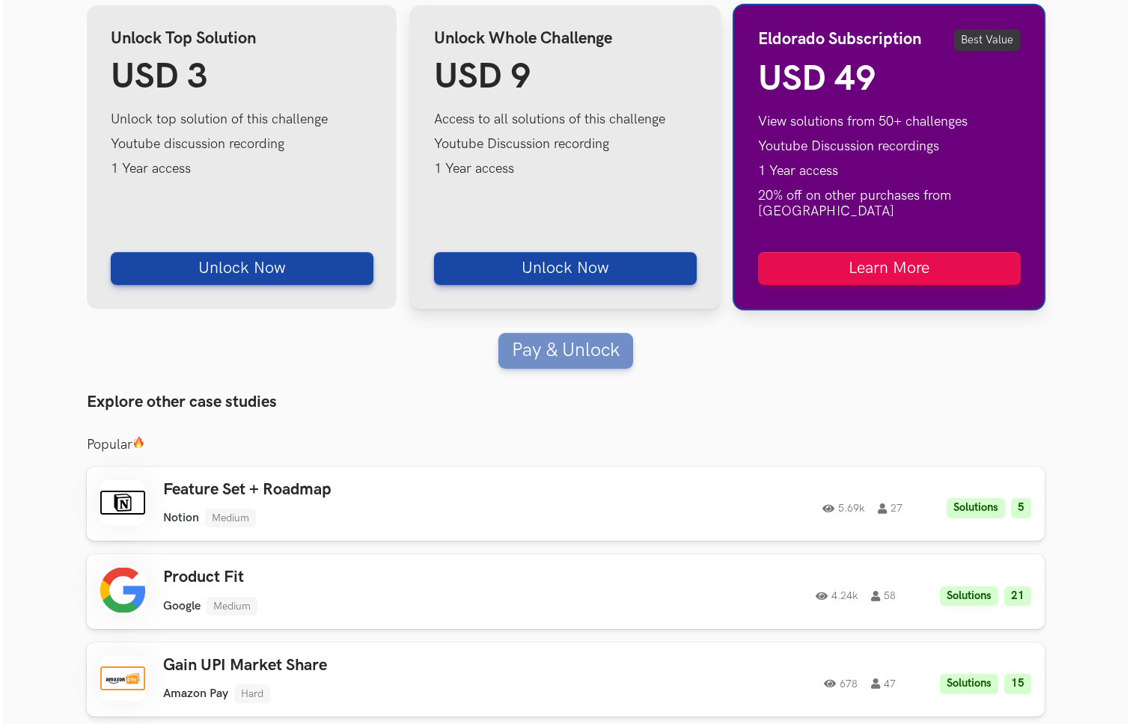
scroll to position [1909, 0]
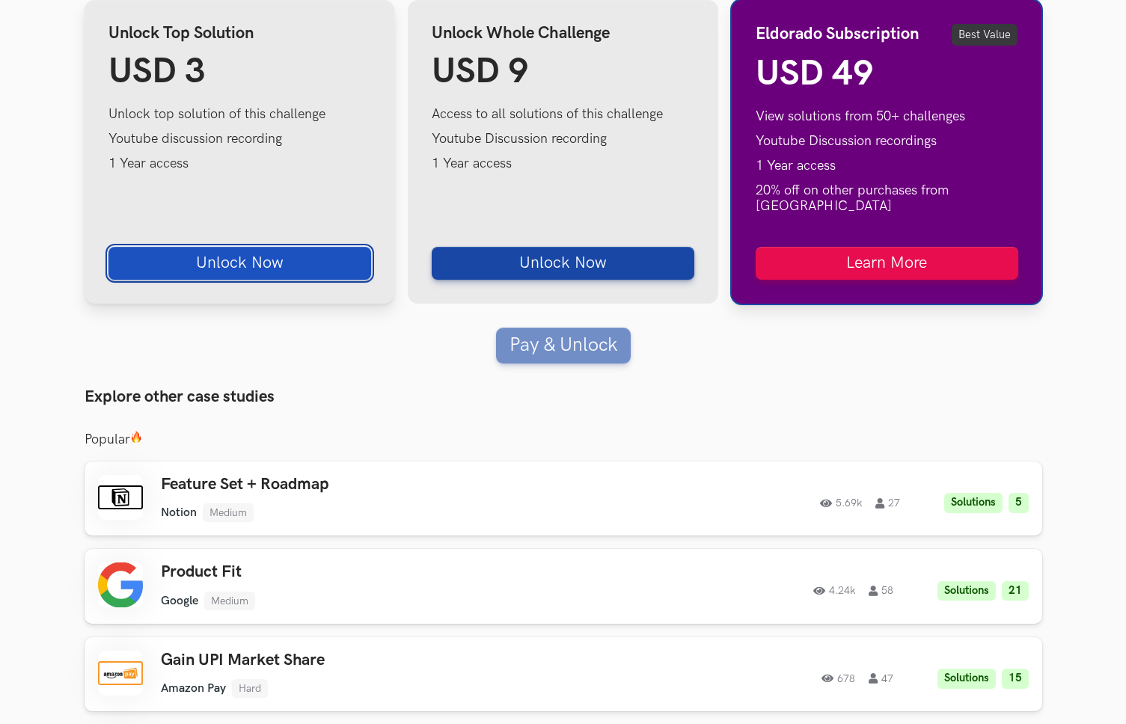
click at [253, 248] on button "Unlock Now" at bounding box center [239, 263] width 263 height 33
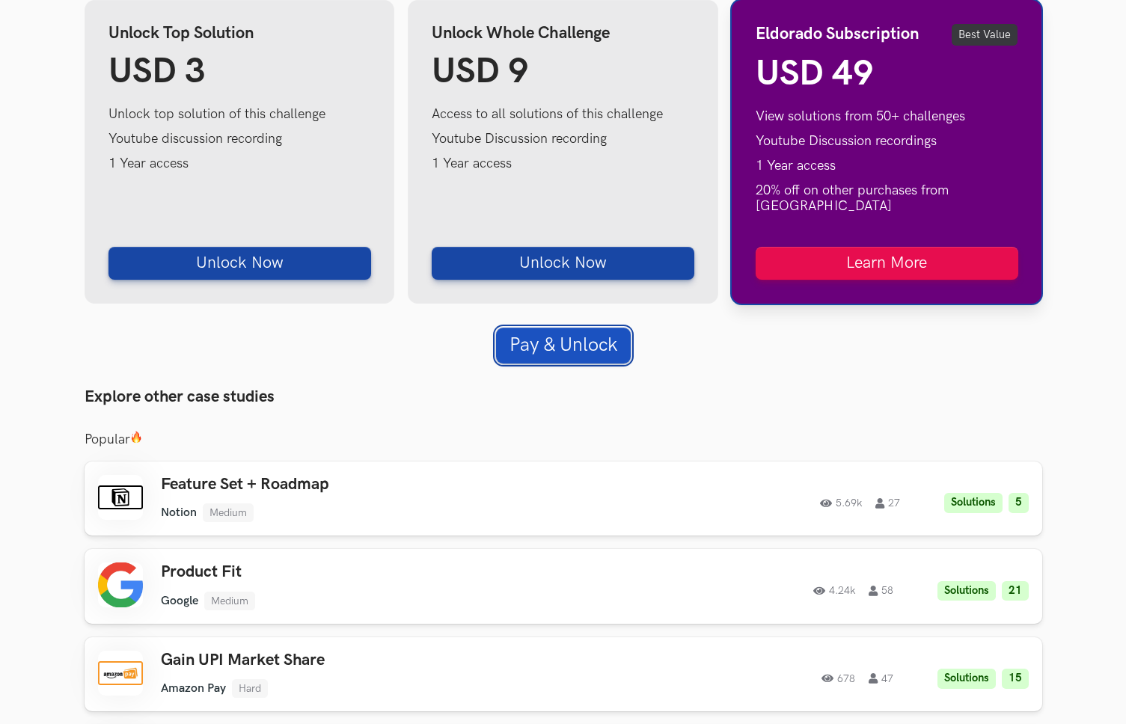
click at [556, 331] on button "Pay & Unlock" at bounding box center [563, 346] width 135 height 36
